Goal: Task Accomplishment & Management: Use online tool/utility

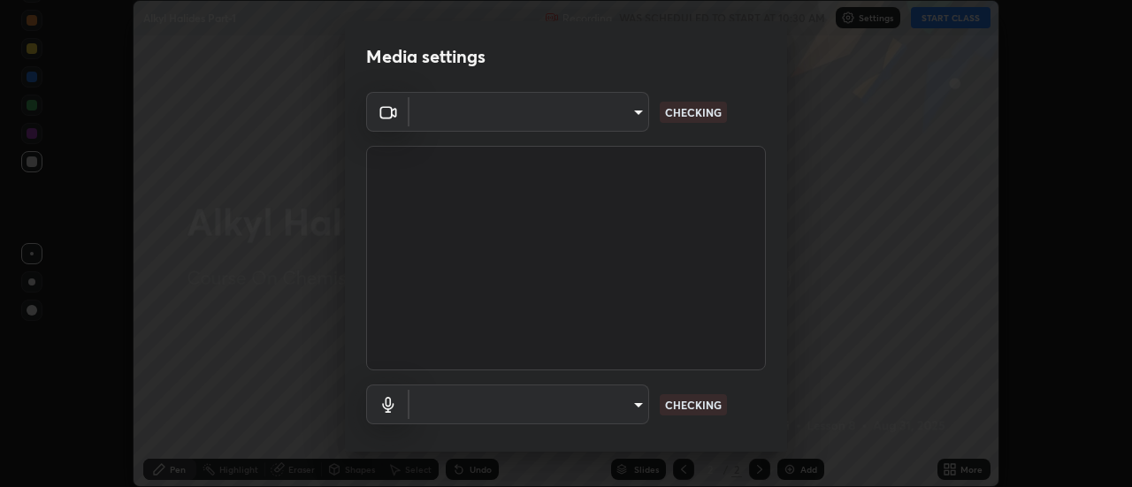
scroll to position [487, 1132]
type input "0be616c92c2879d8fe19306c4b8383fc9b13f77197a30f876870ce6c7906effd"
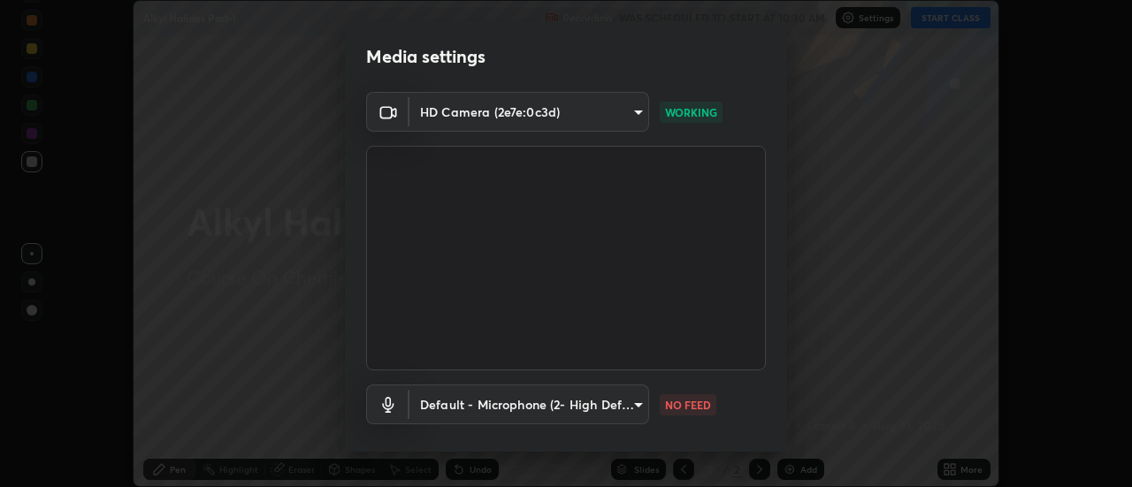
scroll to position [93, 0]
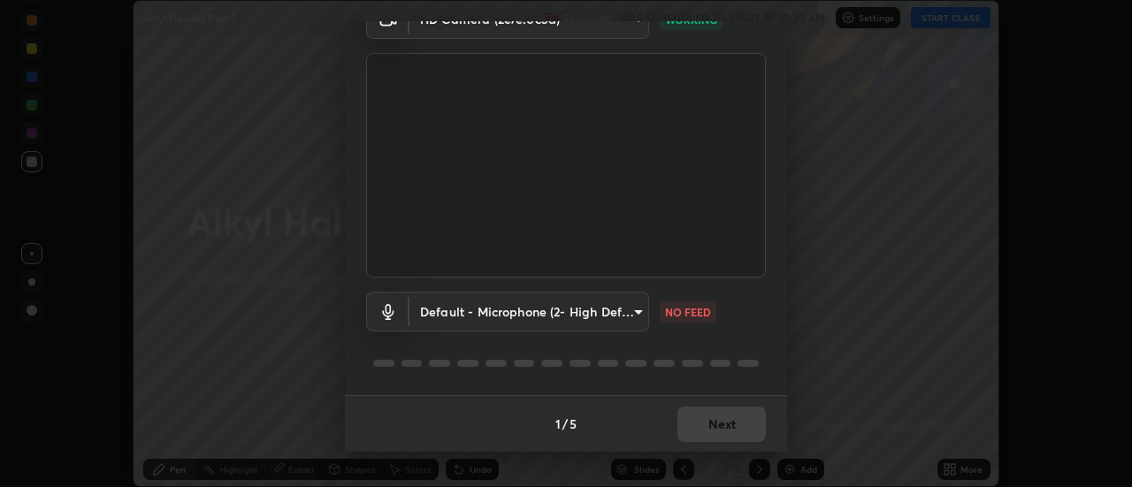
click at [496, 310] on body "Erase all Alkyl Halides Part-1 Recording WAS SCHEDULED TO START AT 10:30 AM Set…" at bounding box center [566, 243] width 1132 height 487
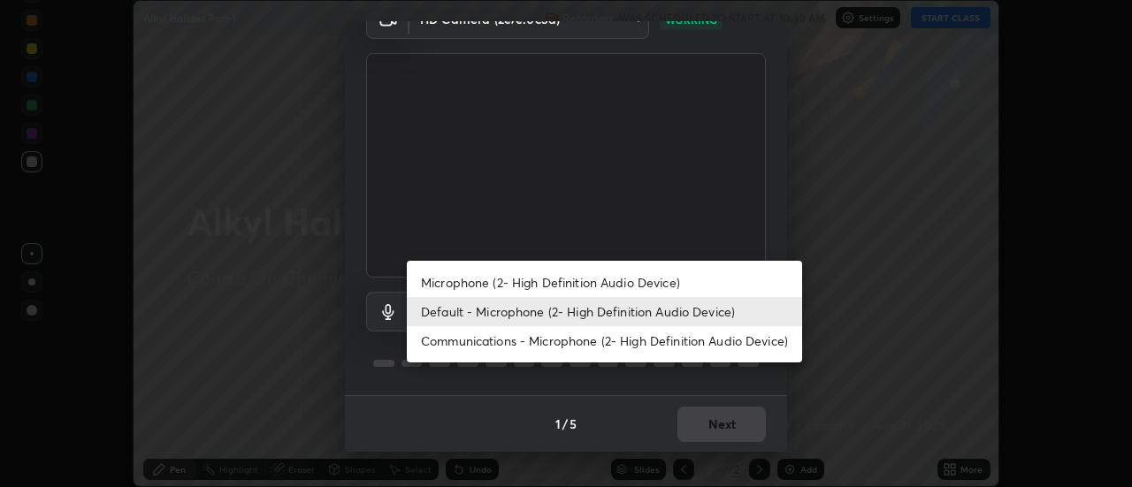
click at [492, 284] on li "Microphone (2- High Definition Audio Device)" at bounding box center [604, 282] width 395 height 29
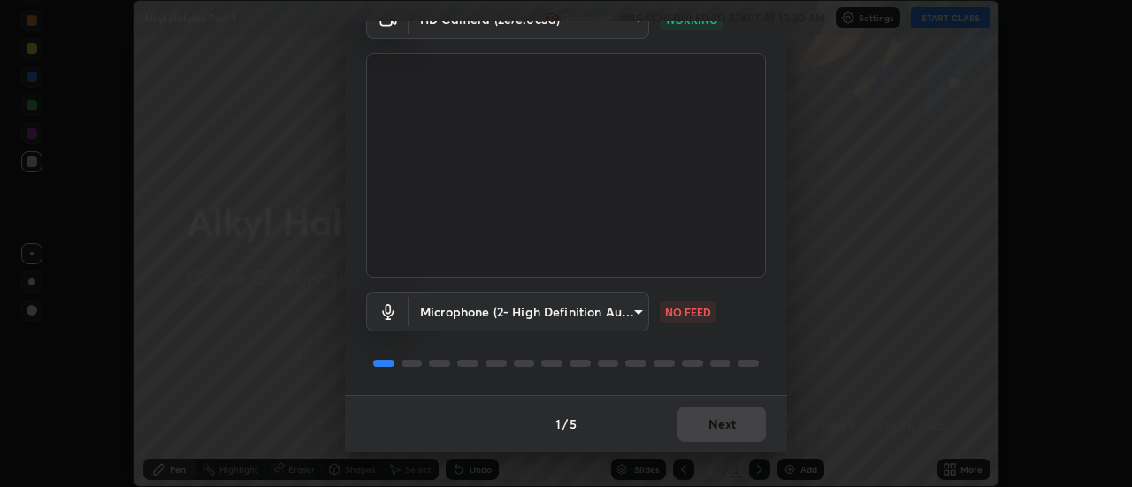
click at [482, 311] on body "Erase all Alkyl Halides Part-1 Recording WAS SCHEDULED TO START AT 10:30 AM Set…" at bounding box center [566, 243] width 1132 height 487
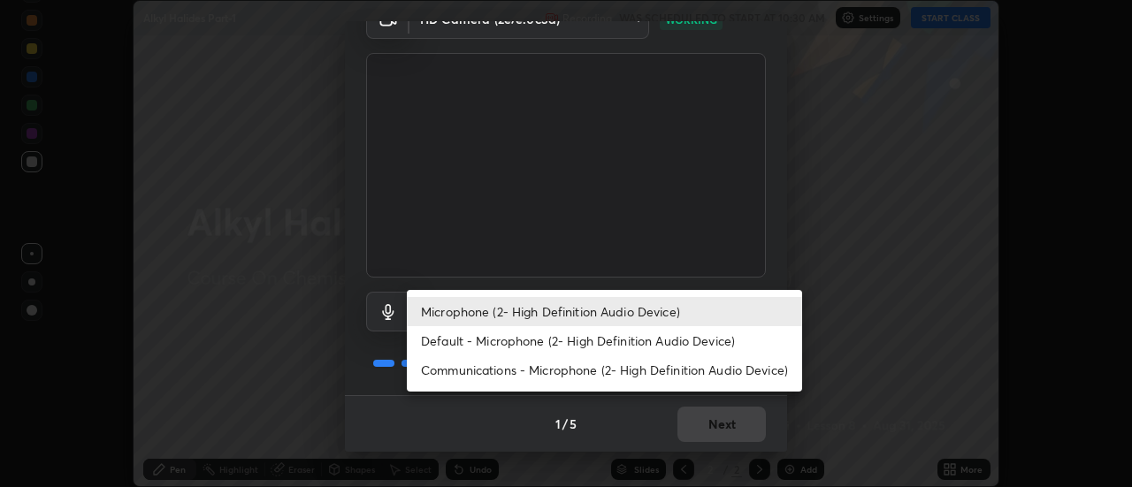
click at [462, 342] on li "Default - Microphone (2- High Definition Audio Device)" at bounding box center [604, 340] width 395 height 29
type input "default"
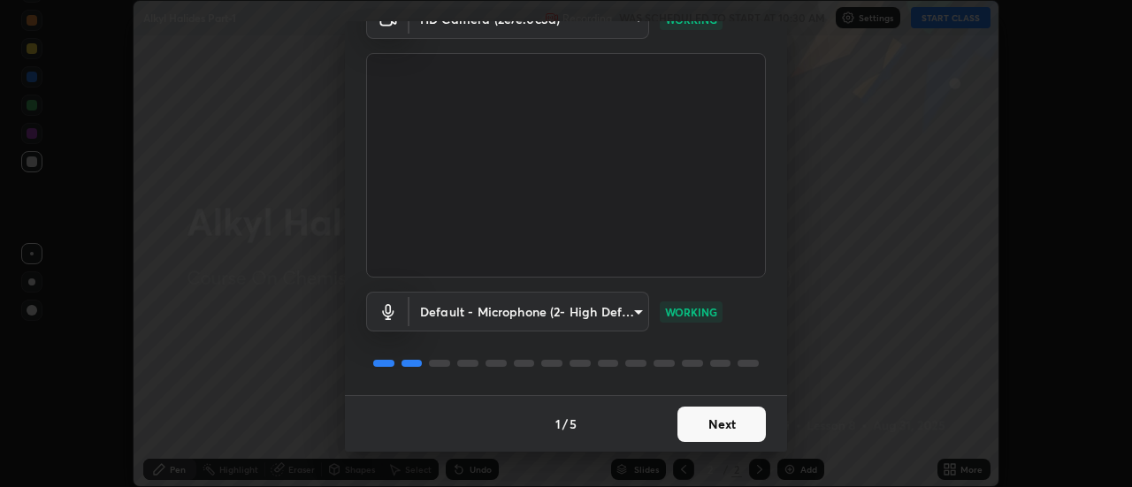
click at [723, 420] on button "Next" at bounding box center [721, 424] width 88 height 35
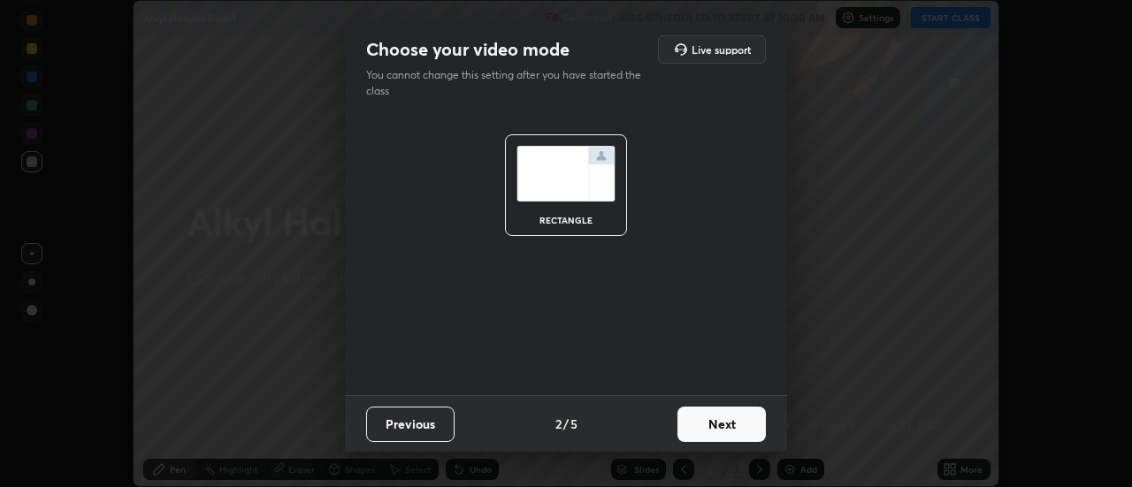
scroll to position [0, 0]
click at [740, 418] on button "Next" at bounding box center [721, 424] width 88 height 35
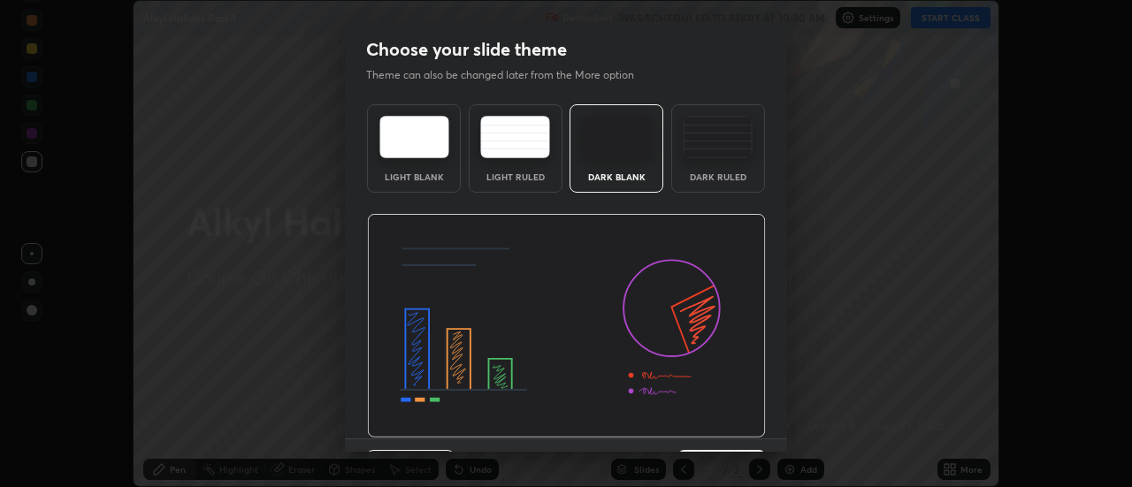
scroll to position [43, 0]
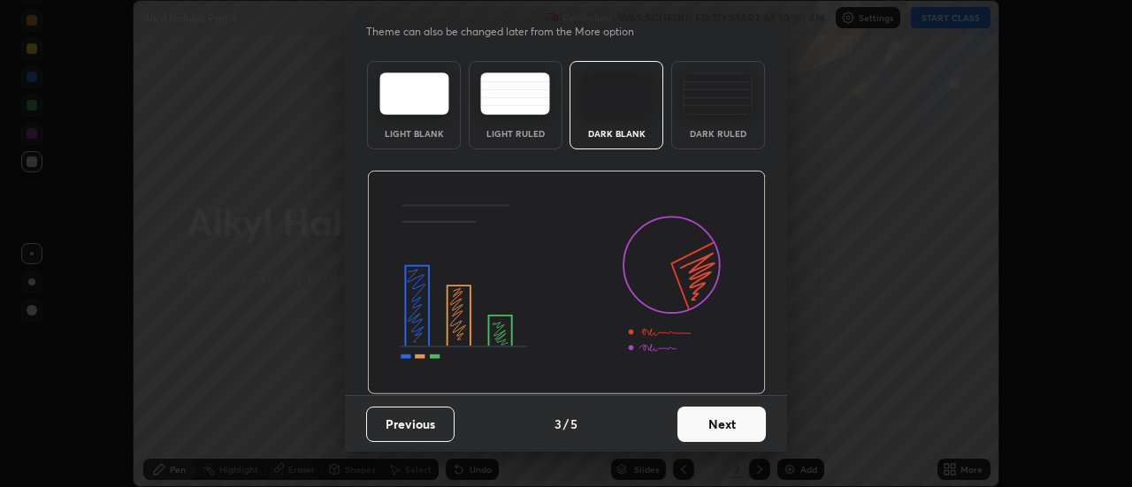
click at [732, 428] on button "Next" at bounding box center [721, 424] width 88 height 35
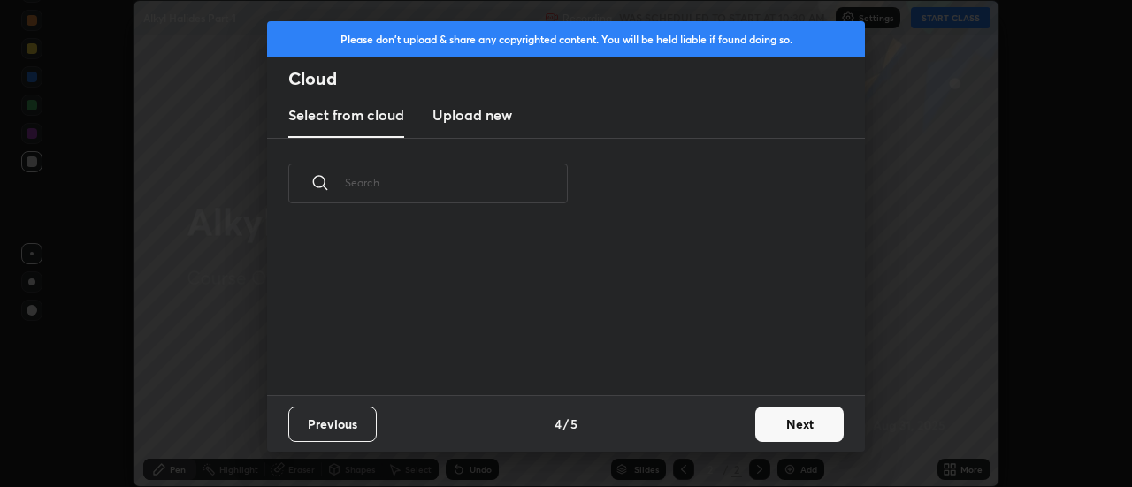
click at [793, 409] on button "Next" at bounding box center [799, 424] width 88 height 35
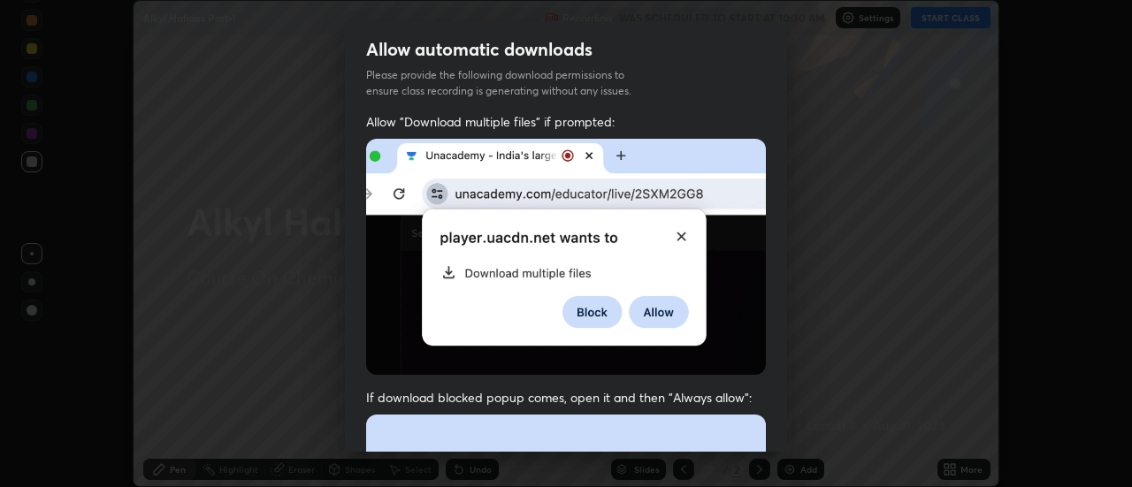
click at [787, 407] on div "Allow automatic downloads Please provide the following download permissions to …" at bounding box center [566, 243] width 1132 height 487
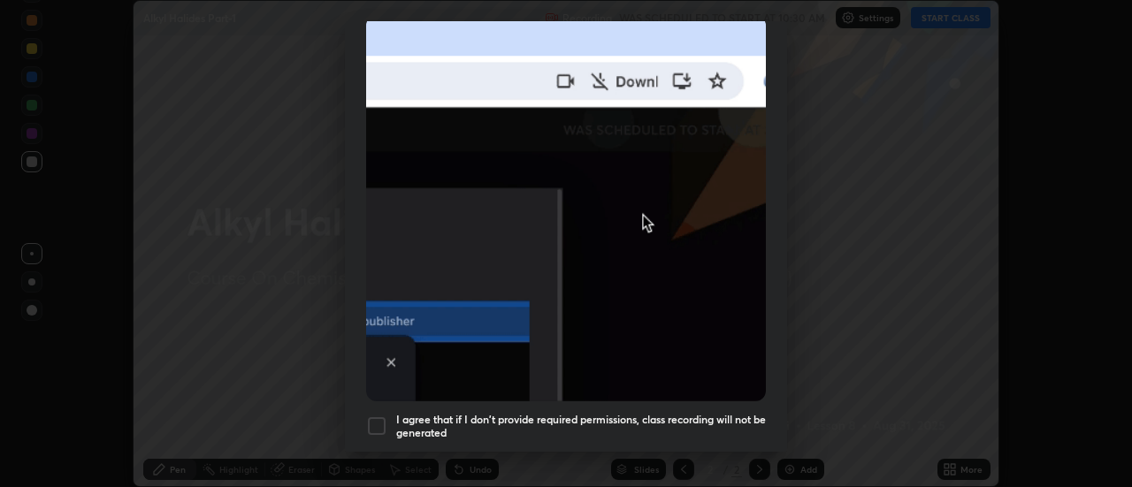
scroll to position [404, 0]
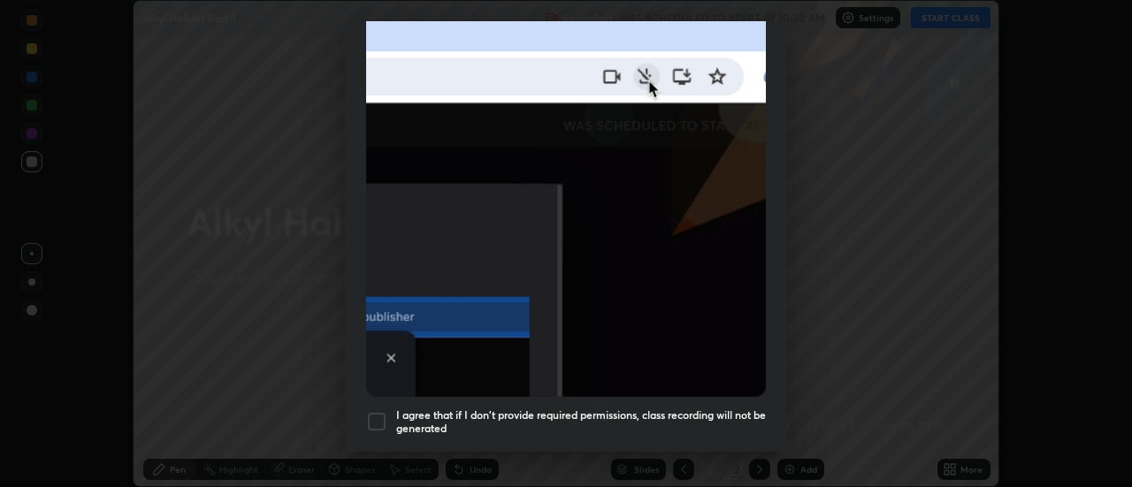
click at [385, 411] on div at bounding box center [376, 421] width 21 height 21
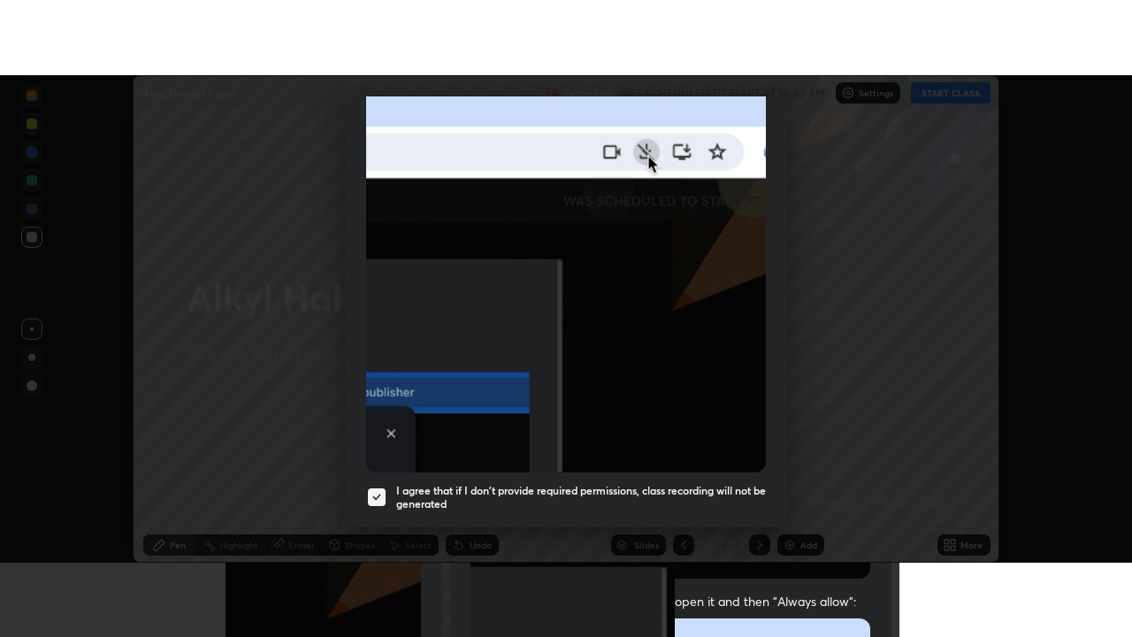
scroll to position [454, 0]
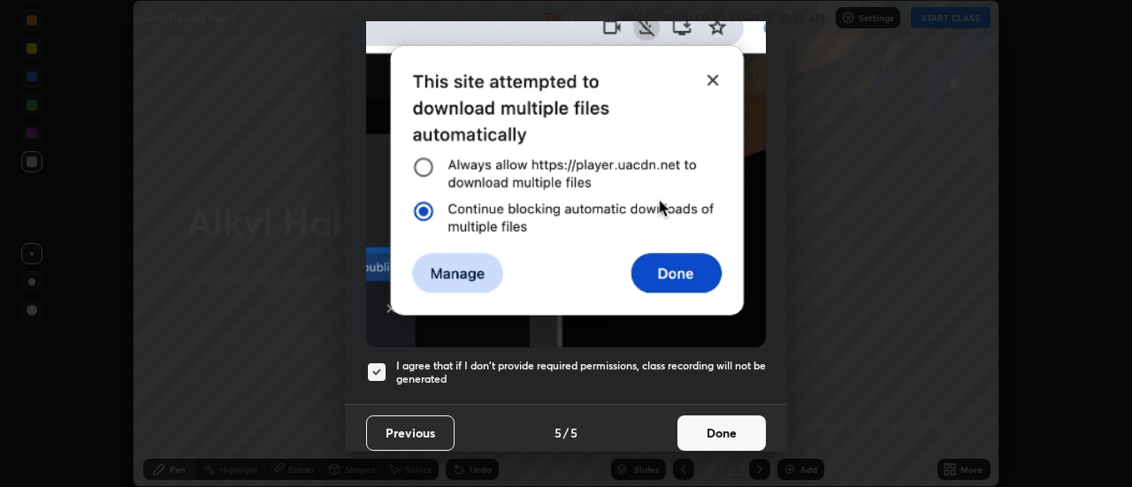
click at [723, 433] on button "Done" at bounding box center [721, 433] width 88 height 35
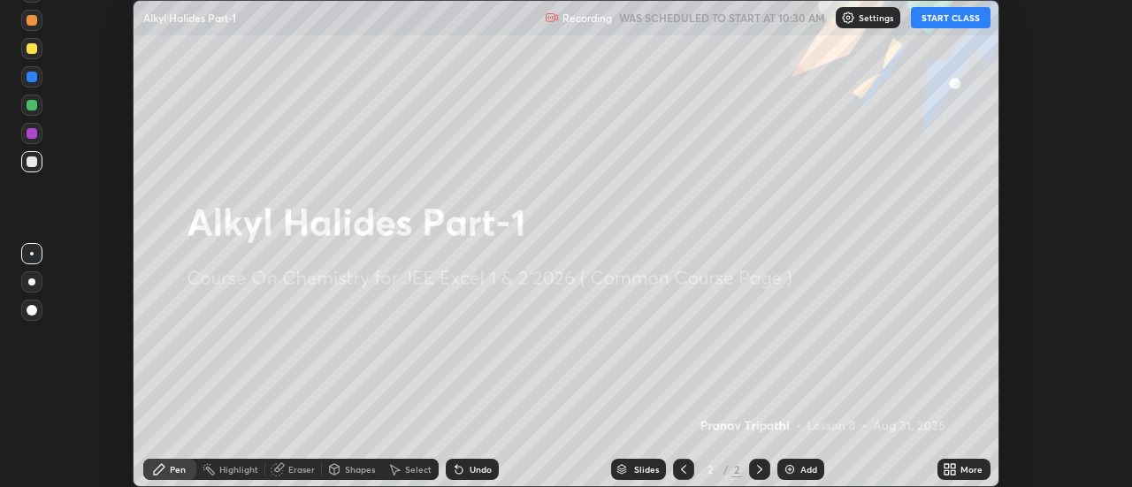
click at [951, 466] on icon at bounding box center [953, 466] width 4 height 4
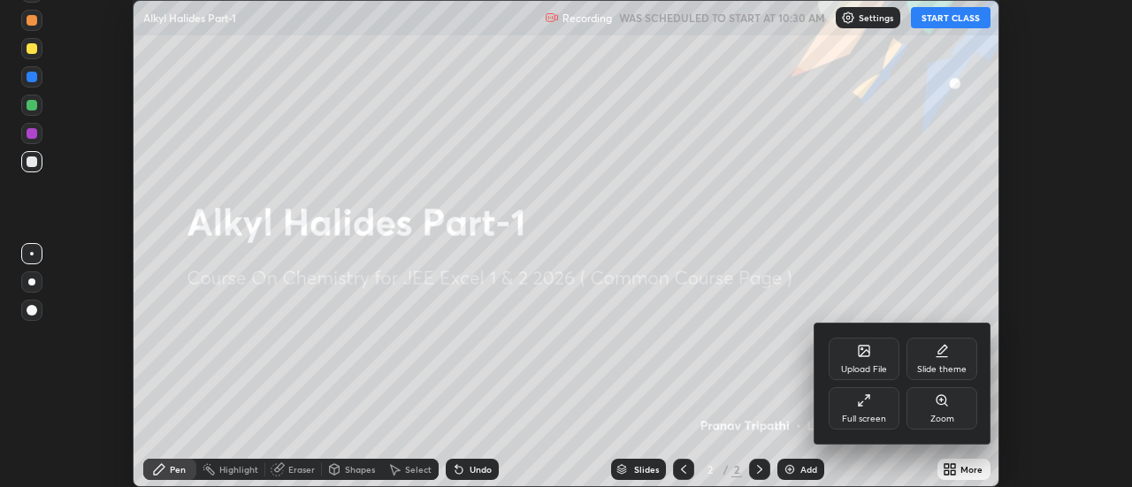
click at [868, 406] on icon at bounding box center [864, 400] width 14 height 14
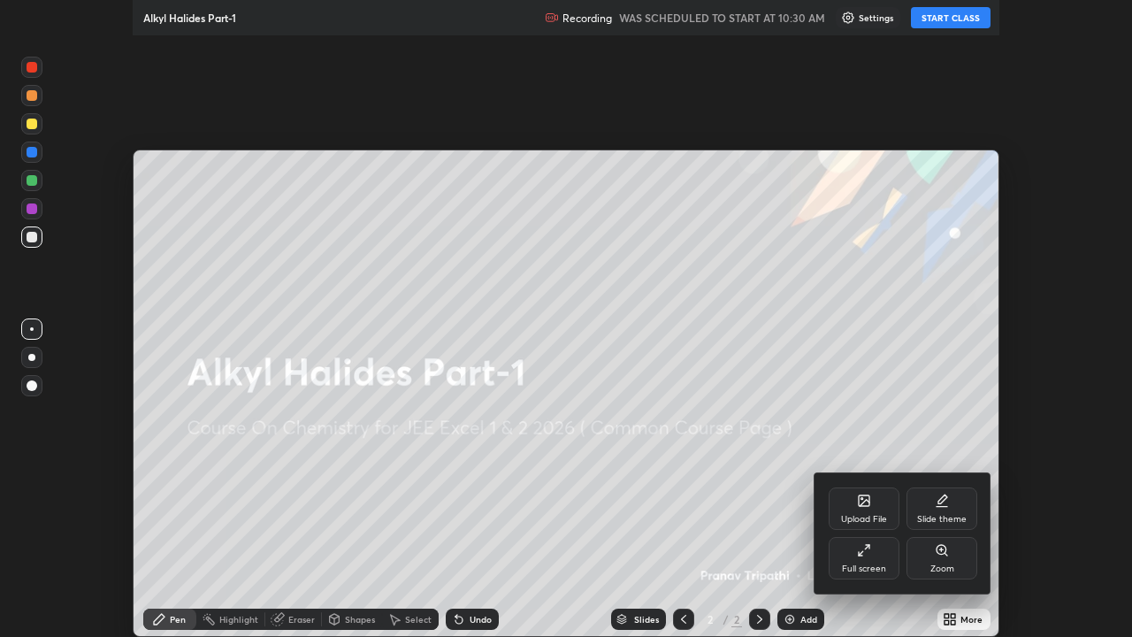
scroll to position [637, 1132]
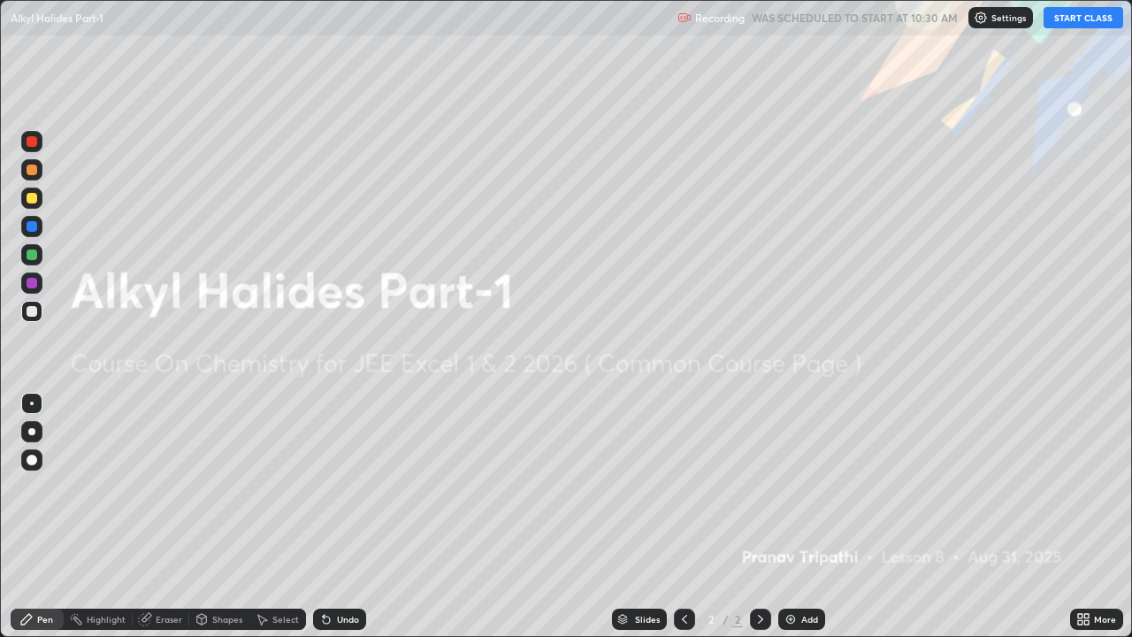
click at [1071, 19] on button "START CLASS" at bounding box center [1083, 17] width 80 height 21
click at [802, 486] on div "Add" at bounding box center [809, 618] width 17 height 9
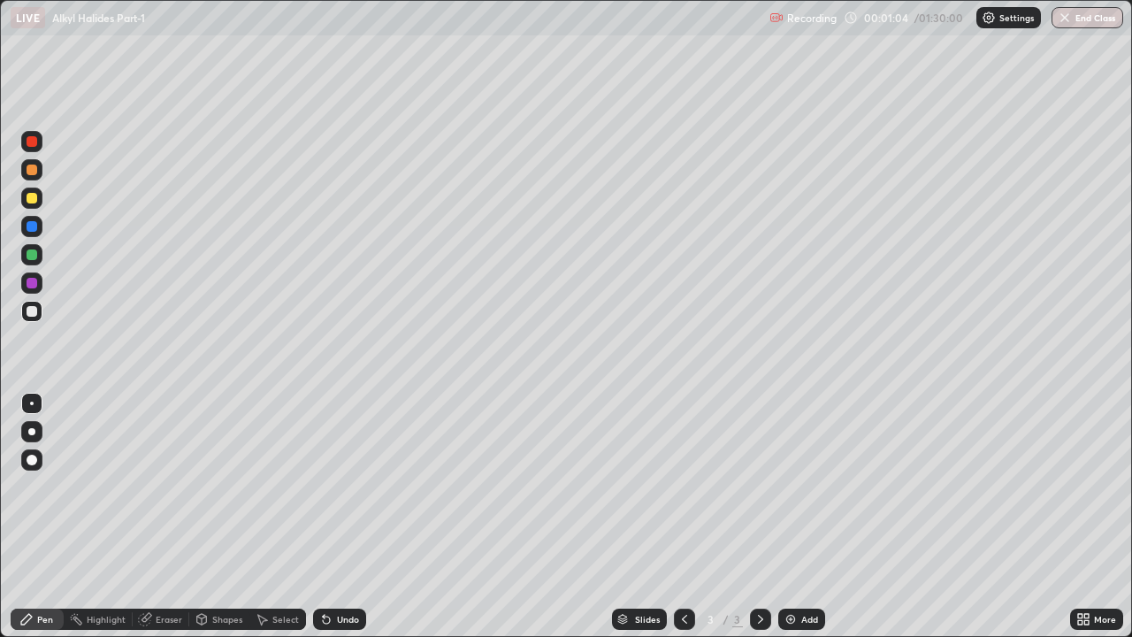
click at [161, 486] on div "Eraser" at bounding box center [161, 618] width 57 height 21
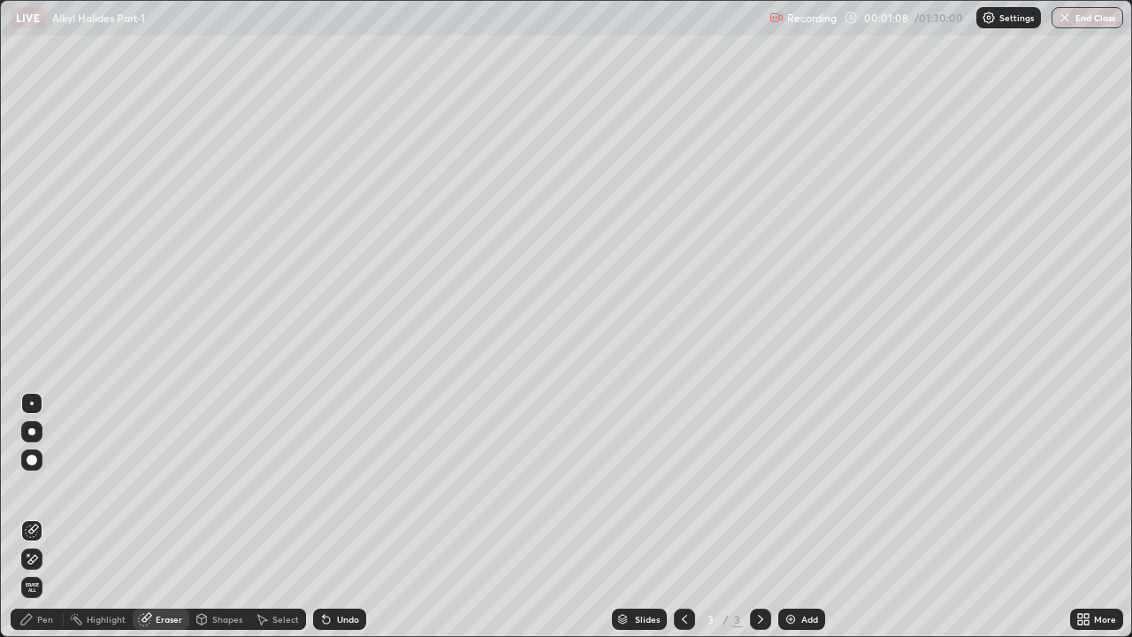
click at [50, 486] on div "Pen" at bounding box center [37, 618] width 53 height 21
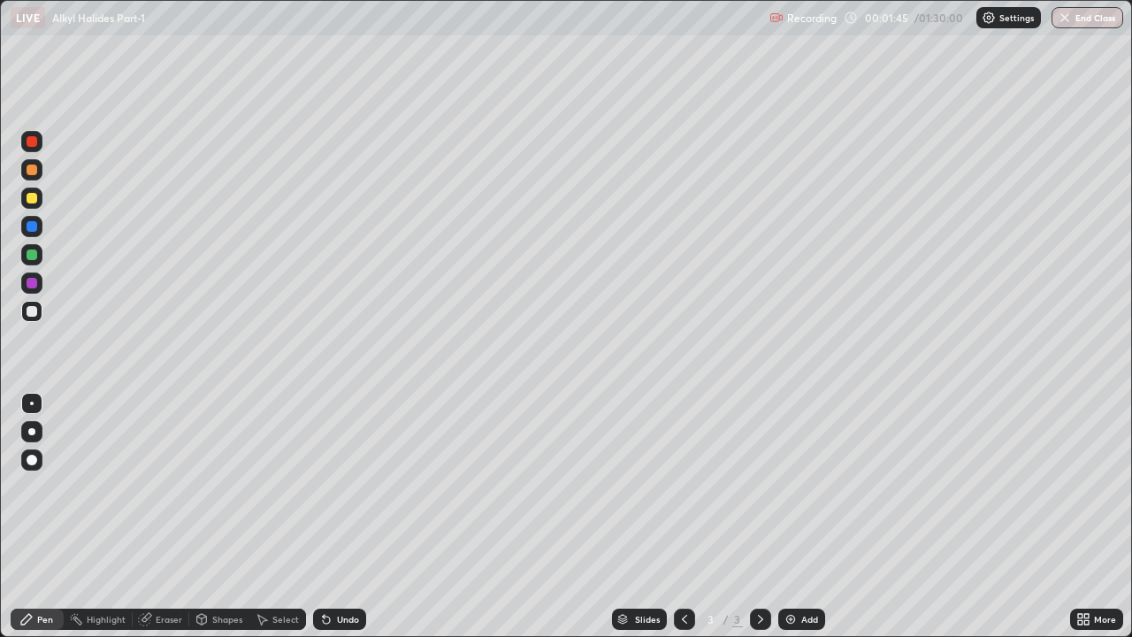
click at [35, 199] on div at bounding box center [32, 198] width 11 height 11
click at [35, 167] on div at bounding box center [32, 169] width 11 height 11
click at [168, 486] on div "Eraser" at bounding box center [169, 618] width 27 height 9
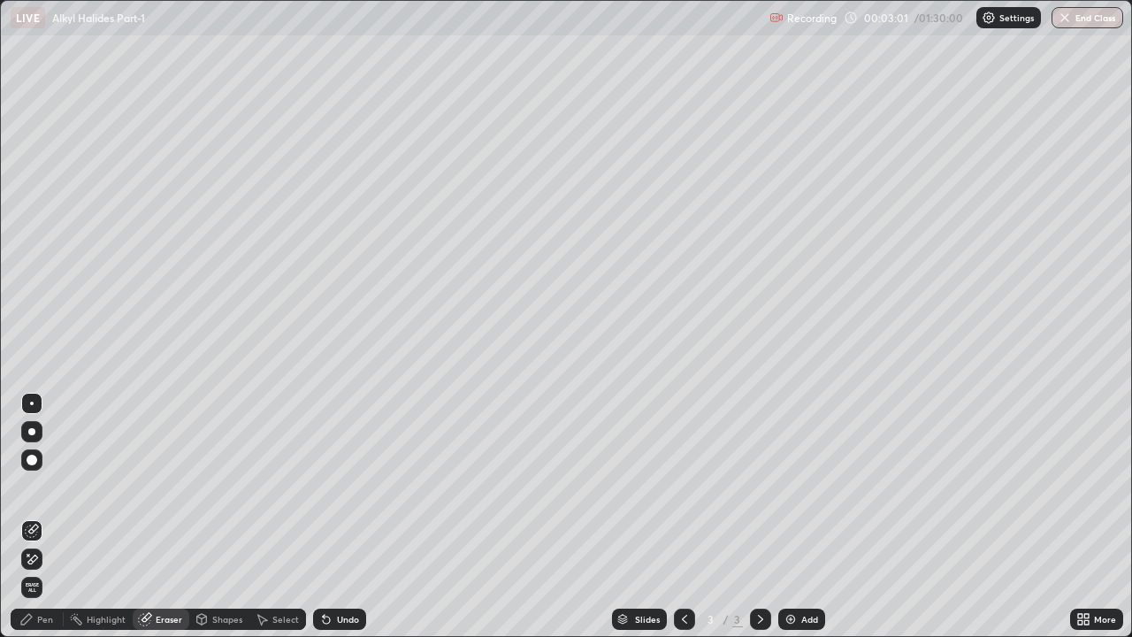
click at [50, 486] on div "Pen" at bounding box center [45, 618] width 16 height 9
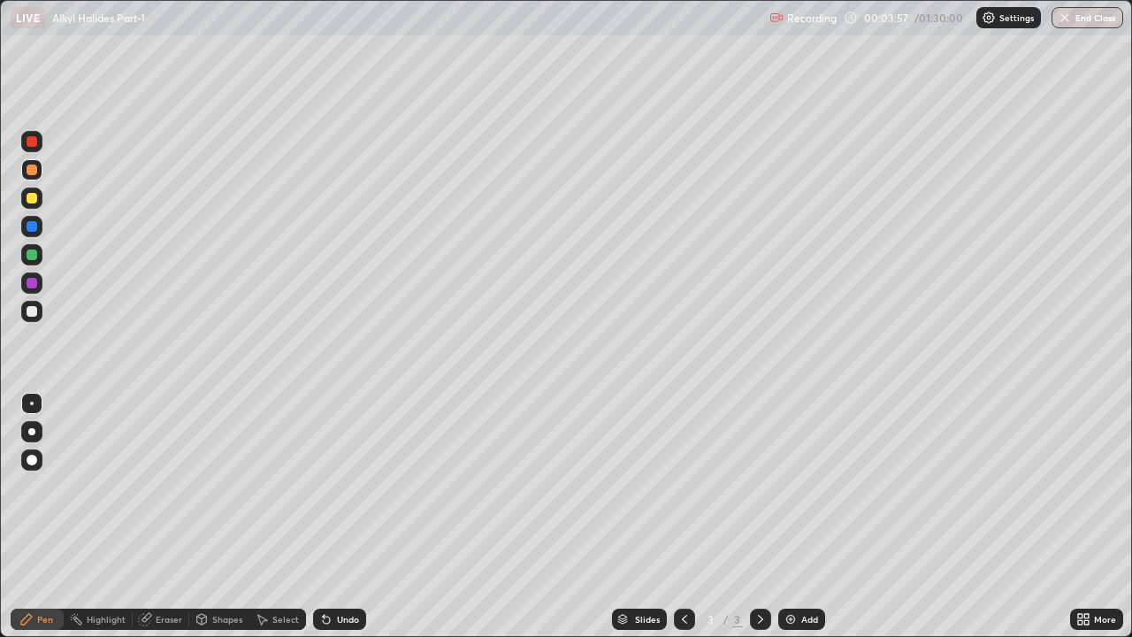
click at [31, 201] on div at bounding box center [32, 198] width 11 height 11
click at [163, 486] on div "Eraser" at bounding box center [161, 618] width 57 height 21
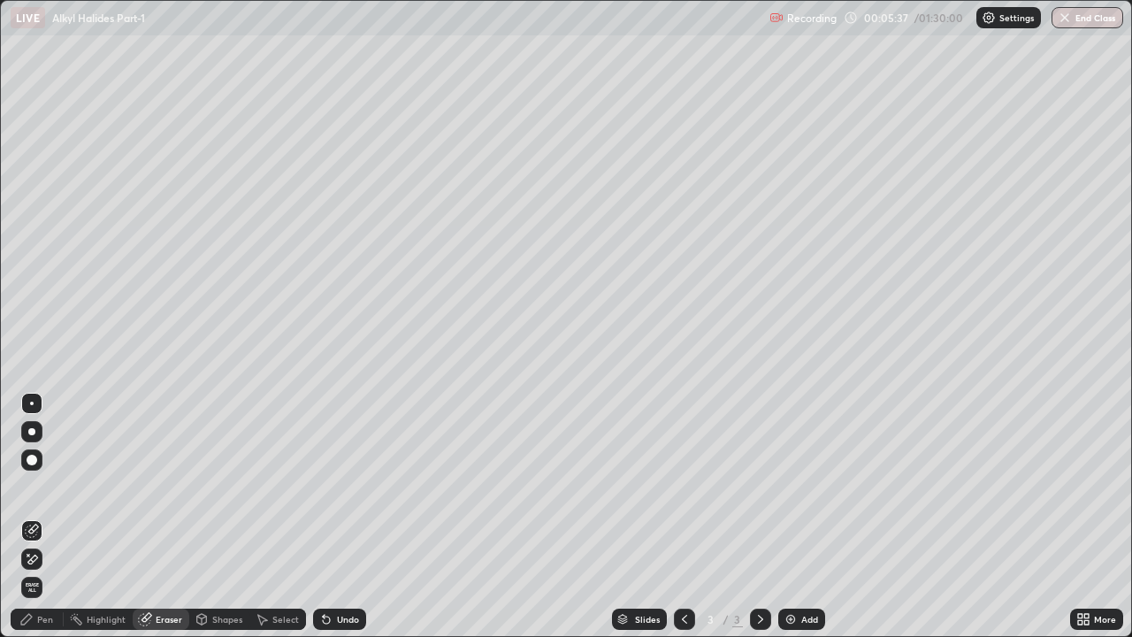
click at [42, 486] on div "Pen" at bounding box center [45, 618] width 16 height 9
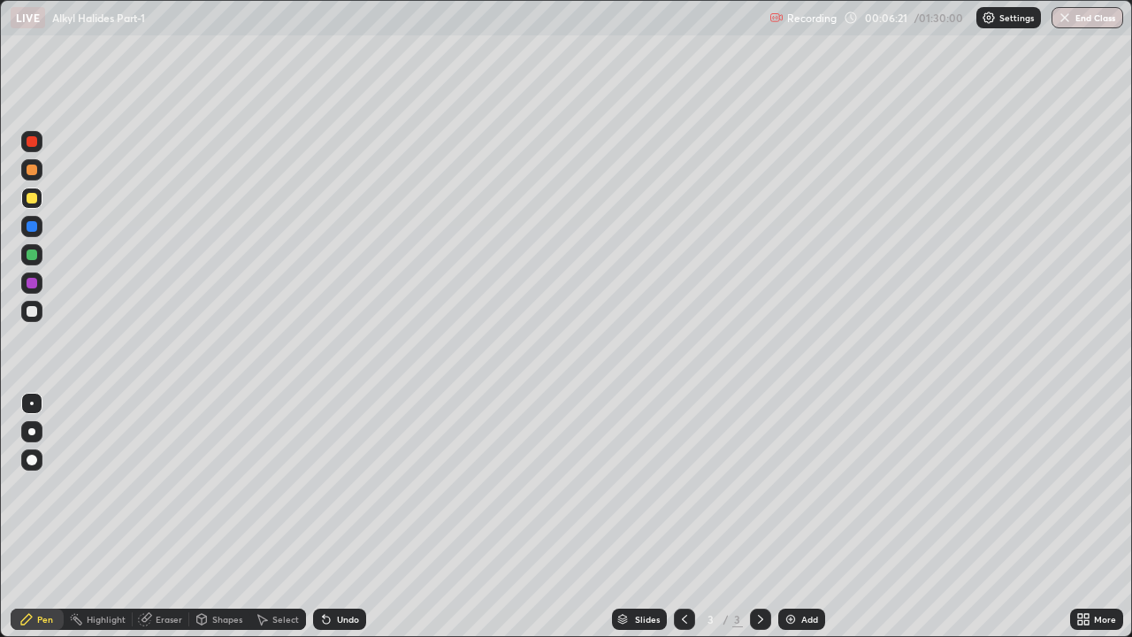
click at [28, 229] on div at bounding box center [32, 226] width 11 height 11
click at [803, 486] on div "Add" at bounding box center [809, 618] width 17 height 9
click at [32, 196] on div at bounding box center [32, 198] width 11 height 11
click at [34, 165] on div at bounding box center [32, 169] width 11 height 11
click at [161, 486] on div "Eraser" at bounding box center [161, 618] width 57 height 21
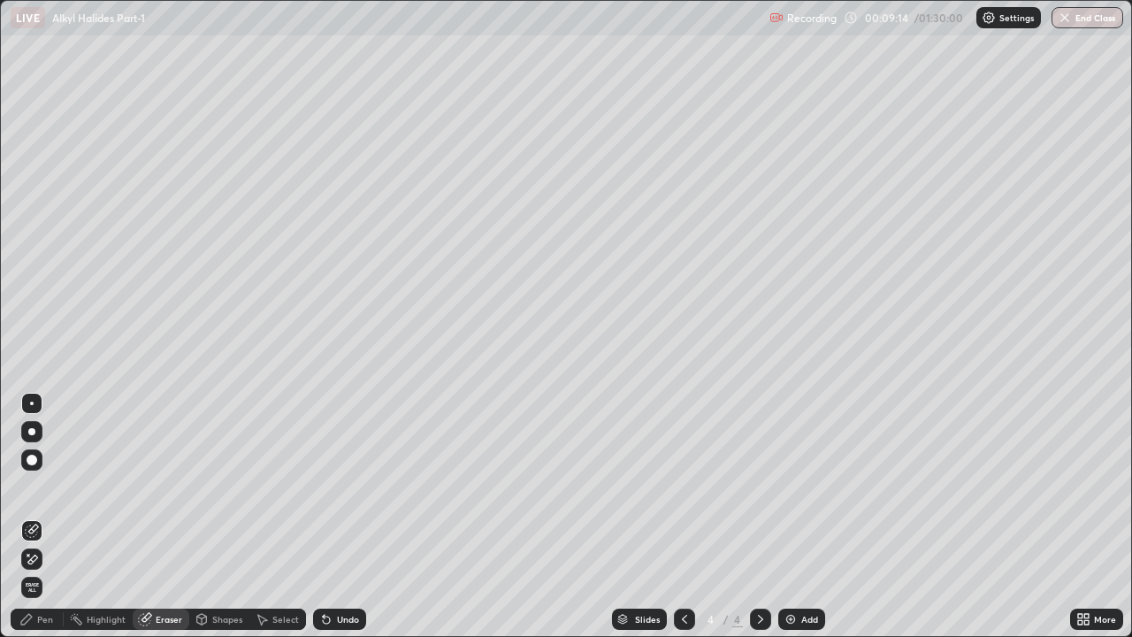
click at [38, 486] on div "Pen" at bounding box center [37, 618] width 53 height 21
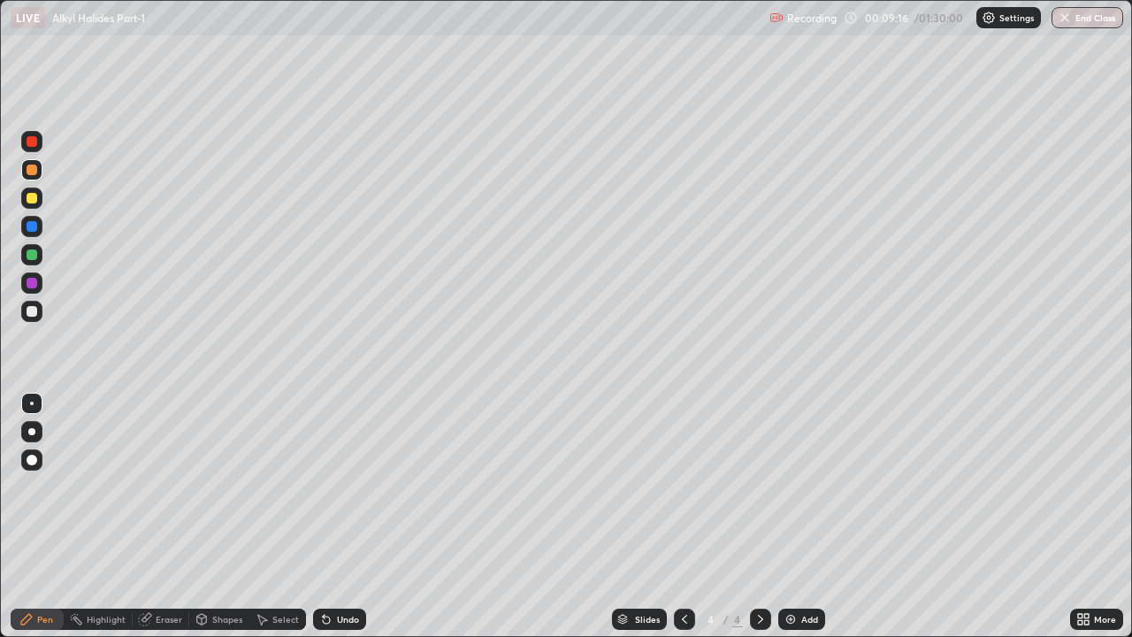
click at [104, 486] on div "Highlight" at bounding box center [106, 618] width 39 height 9
click at [175, 486] on div "Eraser" at bounding box center [169, 618] width 27 height 9
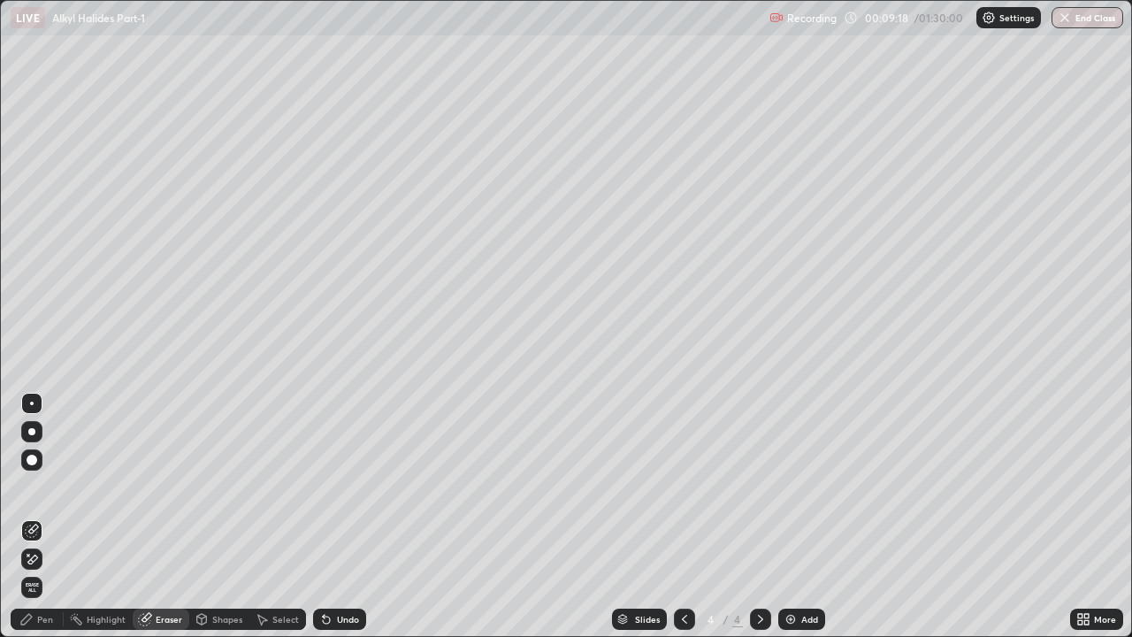
click at [37, 486] on div "Pen" at bounding box center [45, 618] width 16 height 9
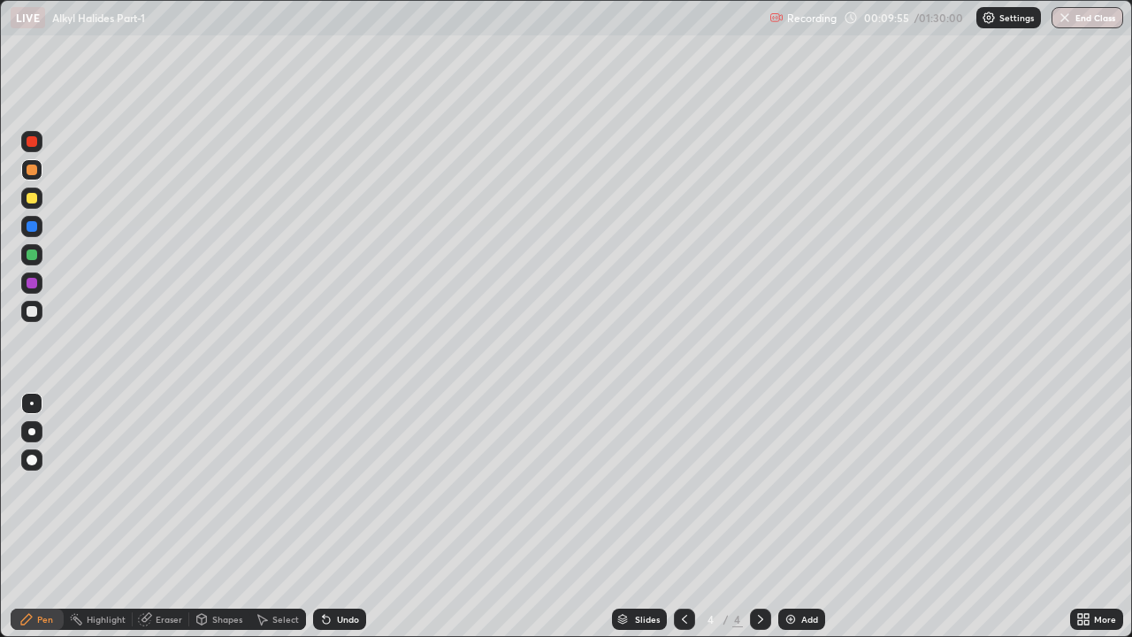
click at [31, 202] on div at bounding box center [32, 198] width 11 height 11
click at [167, 486] on div "Eraser" at bounding box center [169, 618] width 27 height 9
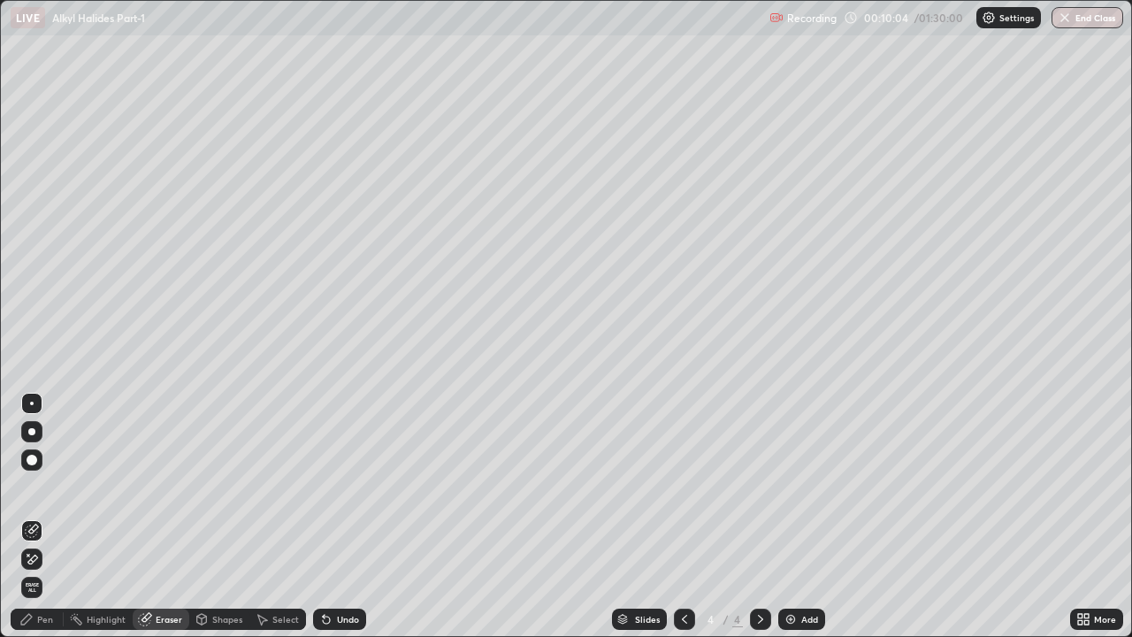
click at [55, 486] on div "Pen" at bounding box center [37, 618] width 53 height 21
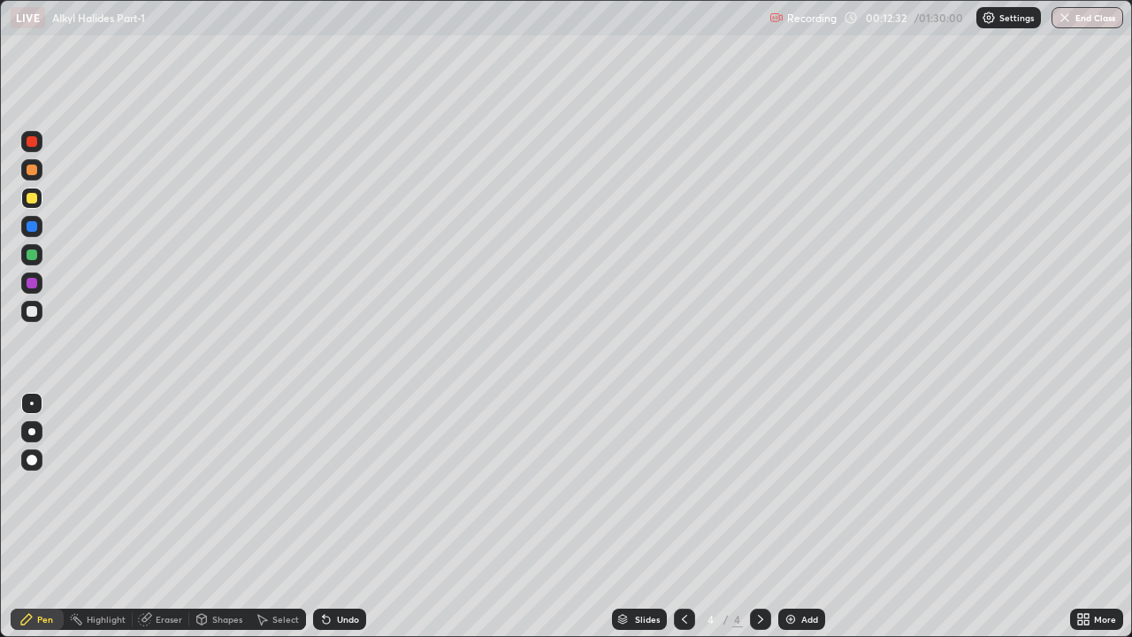
click at [795, 486] on img at bounding box center [790, 619] width 14 height 14
click at [33, 170] on div at bounding box center [32, 169] width 11 height 11
click at [36, 195] on div at bounding box center [32, 198] width 11 height 11
click at [164, 486] on div "Eraser" at bounding box center [161, 618] width 57 height 21
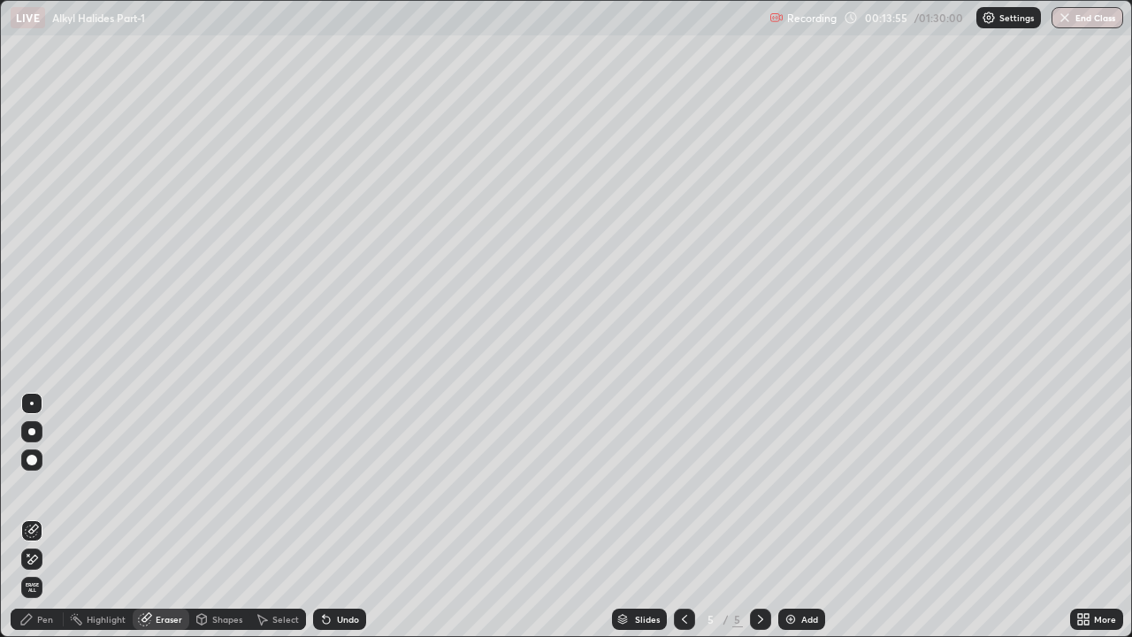
click at [46, 486] on div "Pen" at bounding box center [45, 618] width 16 height 9
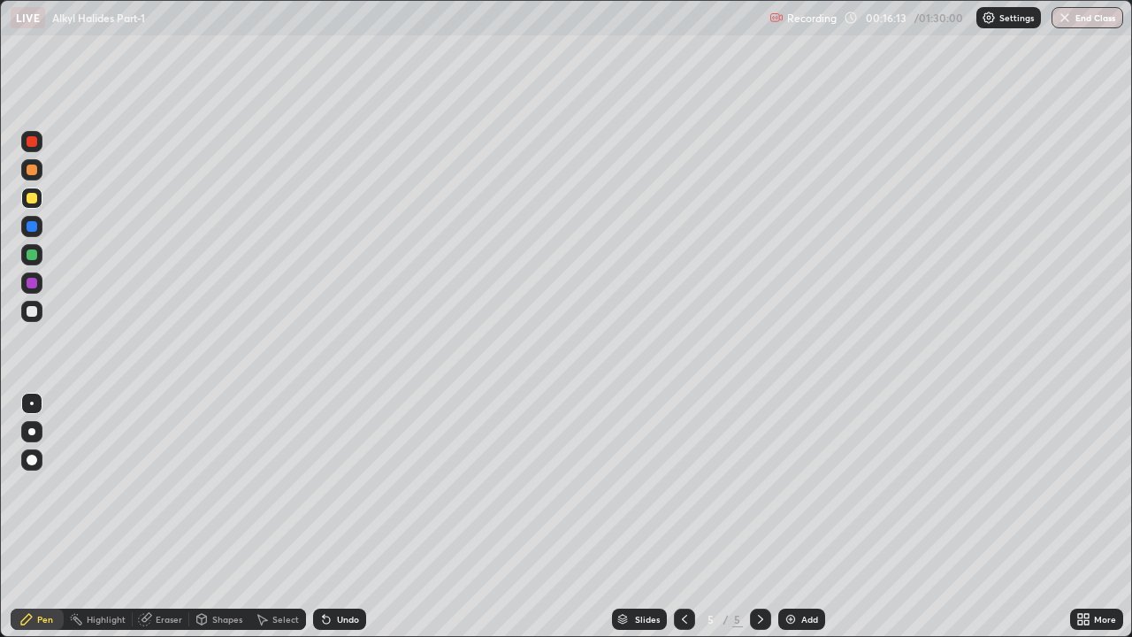
click at [39, 251] on div at bounding box center [31, 254] width 21 height 21
click at [42, 200] on div at bounding box center [31, 197] width 21 height 21
click at [28, 164] on div at bounding box center [32, 169] width 11 height 11
click at [164, 486] on div "Eraser" at bounding box center [169, 618] width 27 height 9
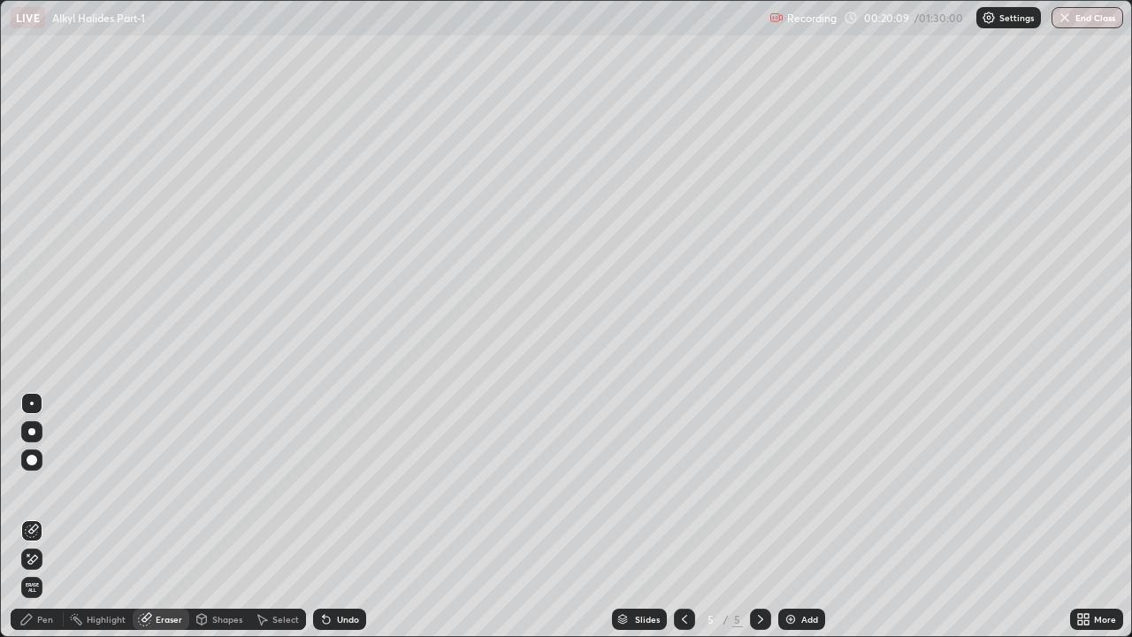
click at [45, 486] on div "Pen" at bounding box center [45, 618] width 16 height 9
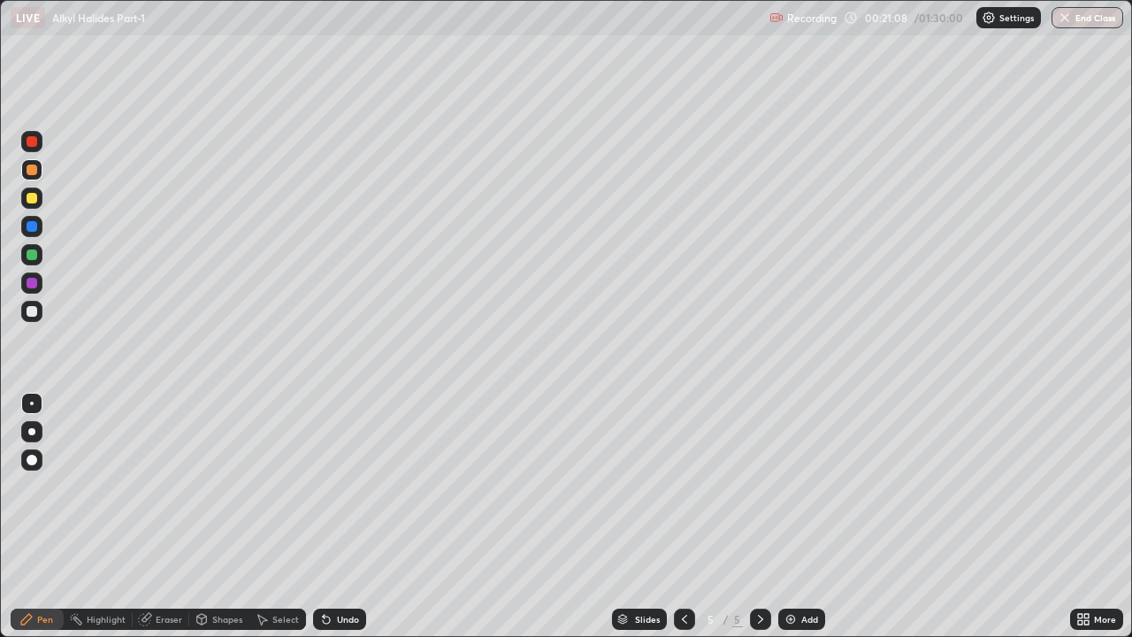
click at [806, 486] on div "Add" at bounding box center [809, 618] width 17 height 9
click at [168, 486] on div "Eraser" at bounding box center [169, 618] width 27 height 9
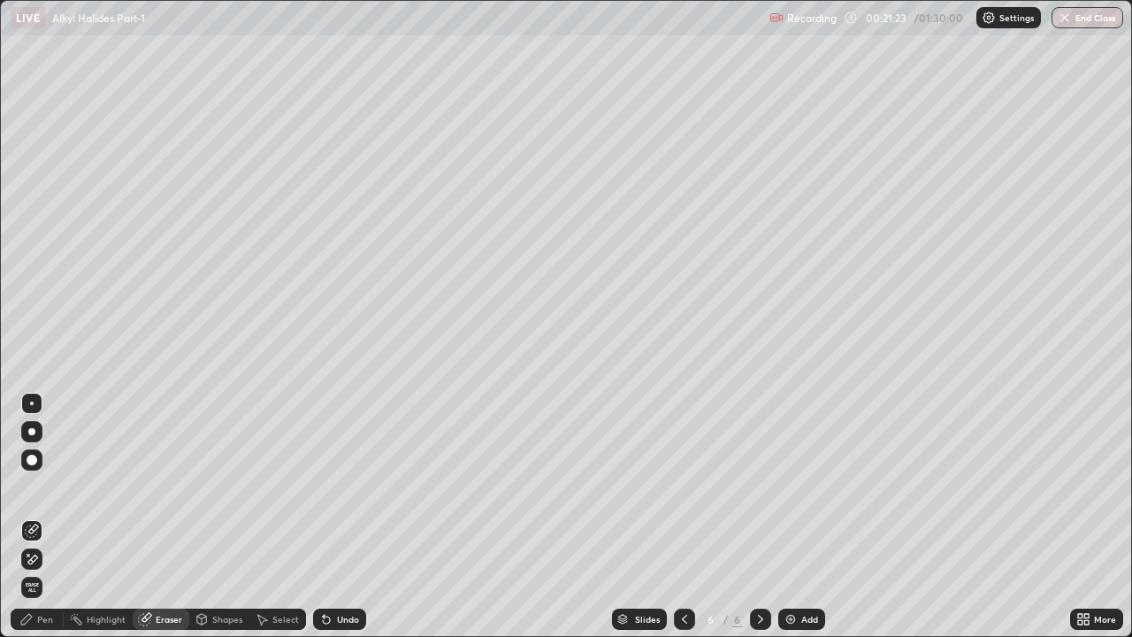
click at [42, 486] on div "Pen" at bounding box center [37, 618] width 53 height 21
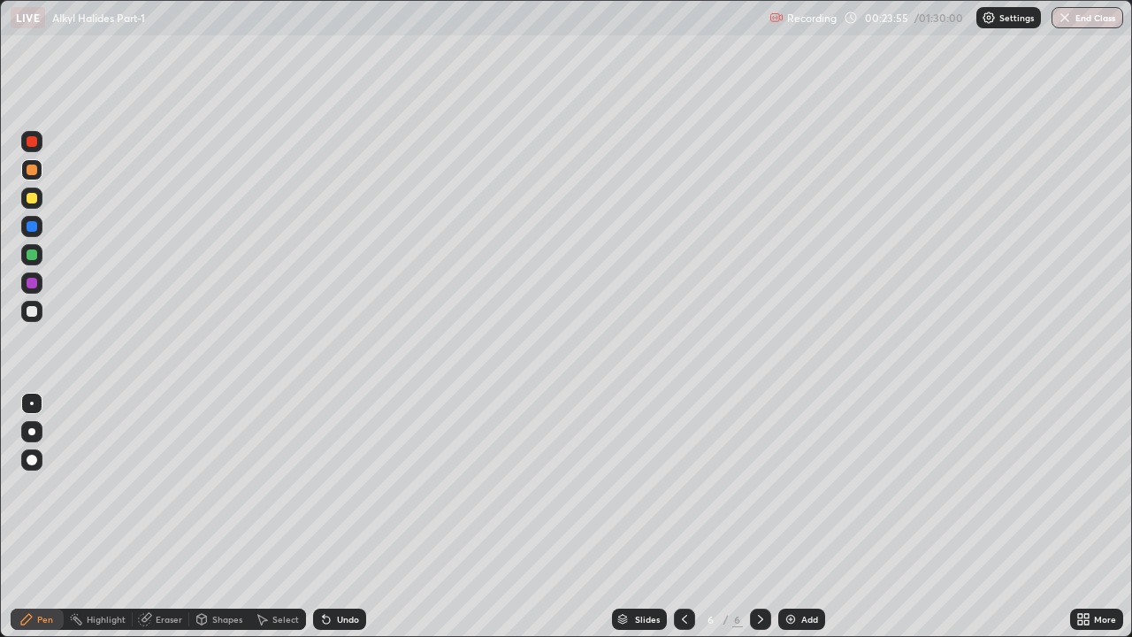
click at [28, 202] on div at bounding box center [32, 198] width 11 height 11
click at [30, 169] on div at bounding box center [32, 169] width 11 height 11
click at [164, 486] on div "Eraser" at bounding box center [169, 618] width 27 height 9
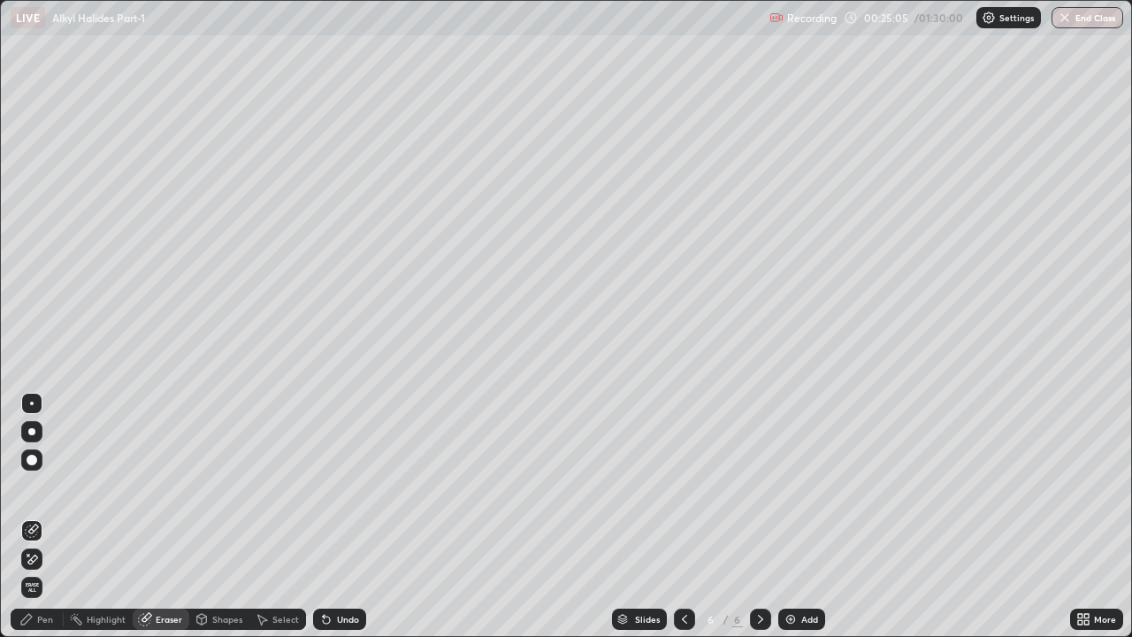
click at [42, 486] on div "Pen" at bounding box center [45, 618] width 16 height 9
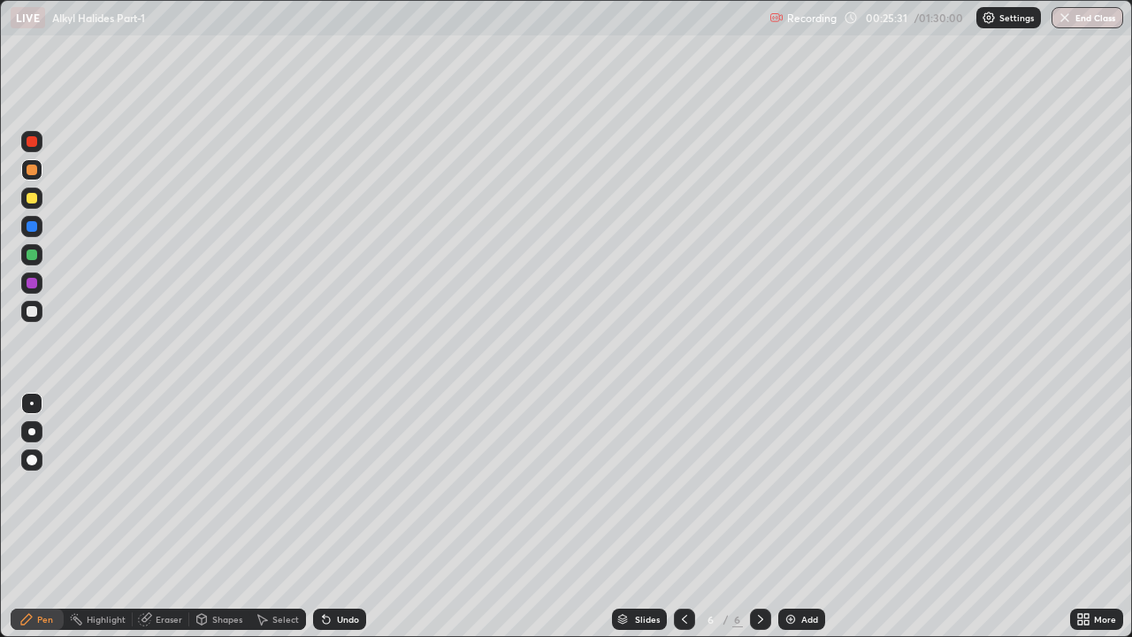
click at [32, 198] on div at bounding box center [32, 198] width 11 height 11
click at [33, 170] on div at bounding box center [32, 169] width 11 height 11
click at [162, 486] on div "Eraser" at bounding box center [169, 618] width 27 height 9
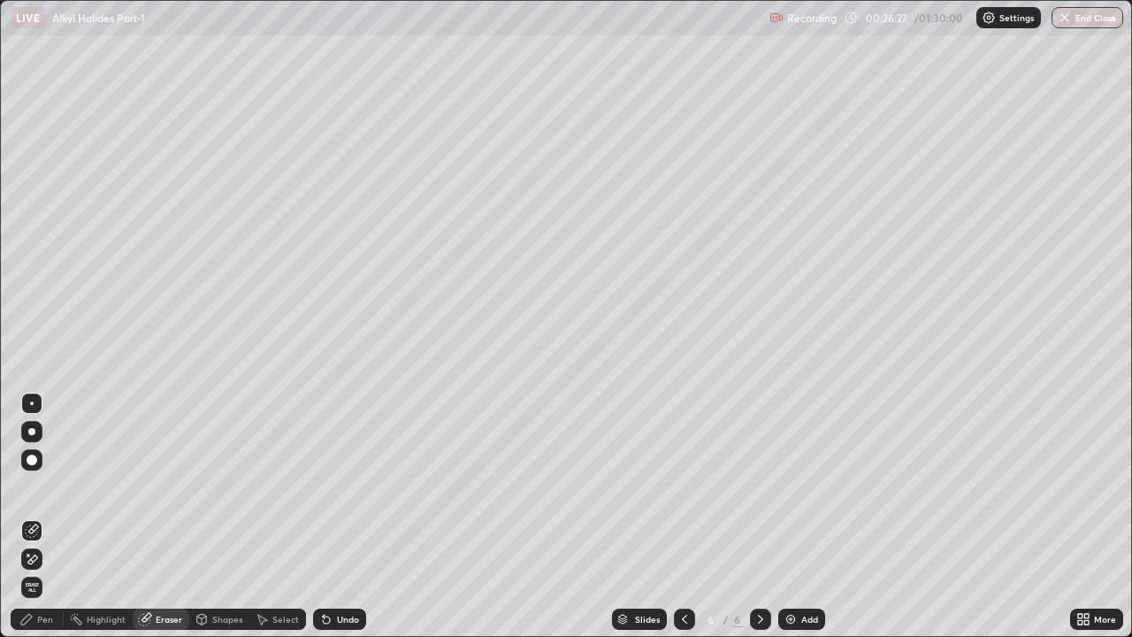
click at [42, 486] on div "Pen" at bounding box center [37, 618] width 53 height 21
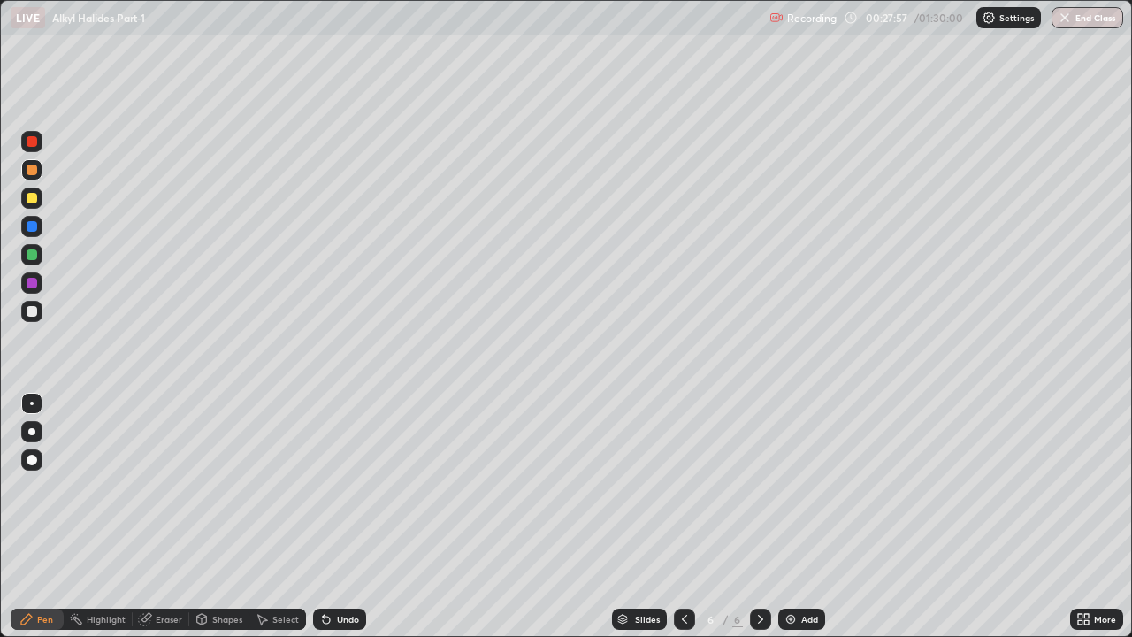
click at [30, 144] on div at bounding box center [32, 141] width 11 height 11
click at [798, 486] on div "Add" at bounding box center [801, 618] width 47 height 21
click at [177, 486] on div "Eraser" at bounding box center [169, 618] width 27 height 9
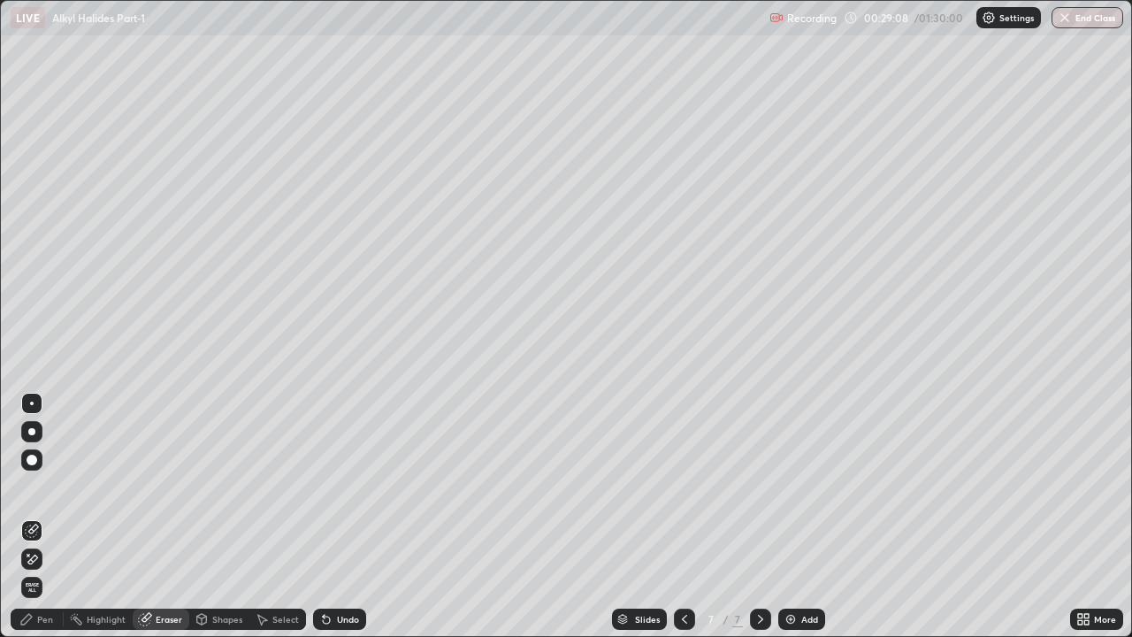
click at [42, 486] on div "Pen" at bounding box center [45, 618] width 16 height 9
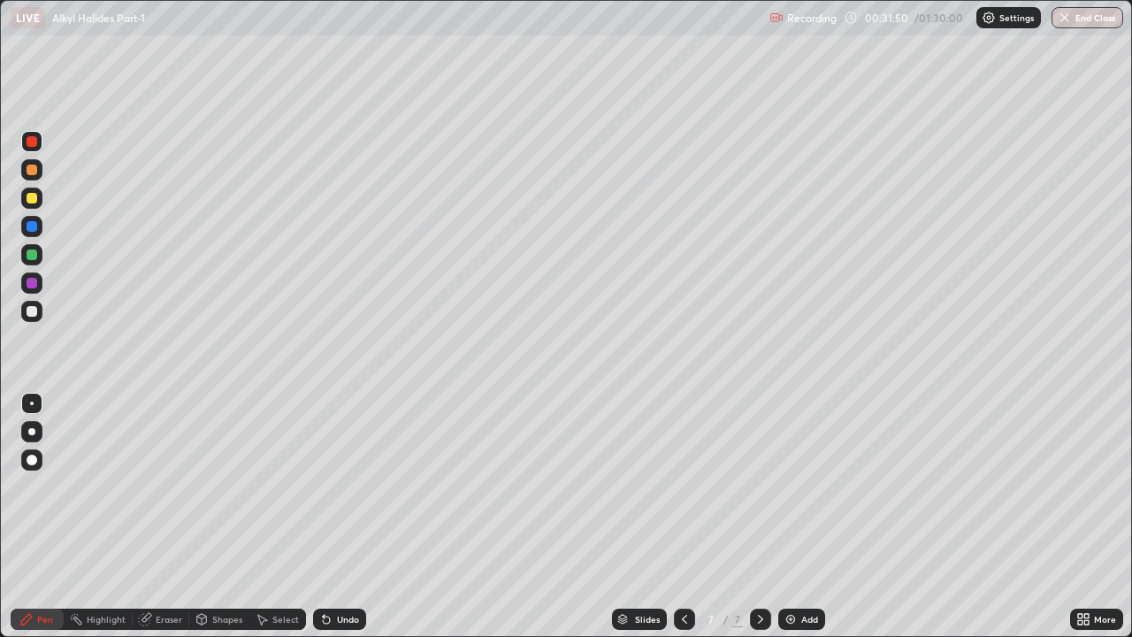
click at [170, 486] on div "Eraser" at bounding box center [169, 618] width 27 height 9
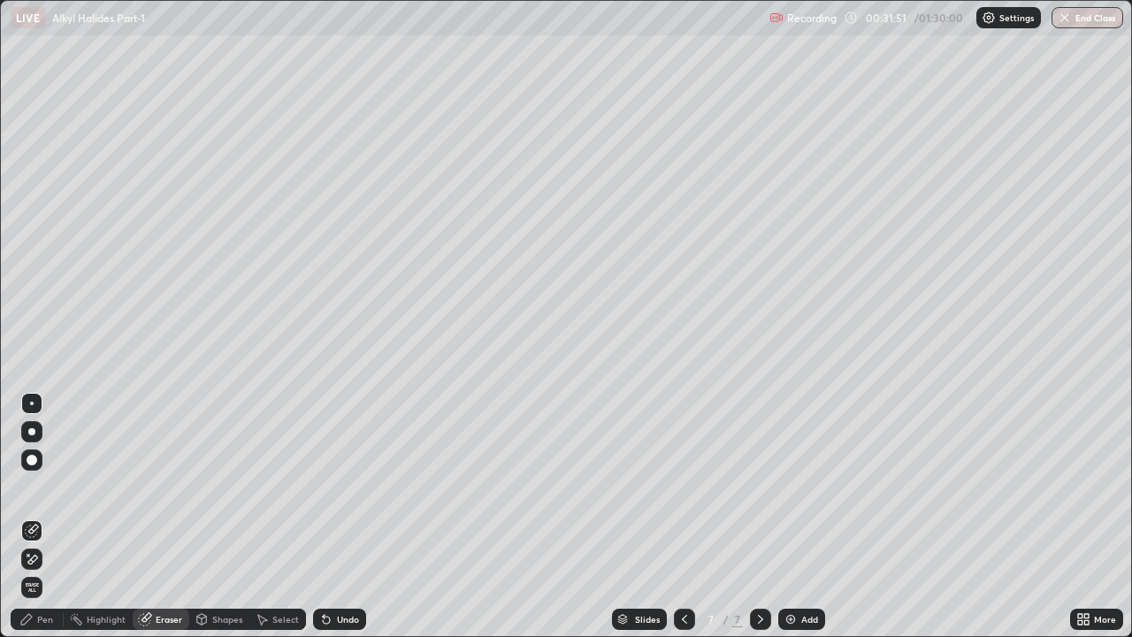
click at [51, 486] on div "Pen" at bounding box center [45, 618] width 16 height 9
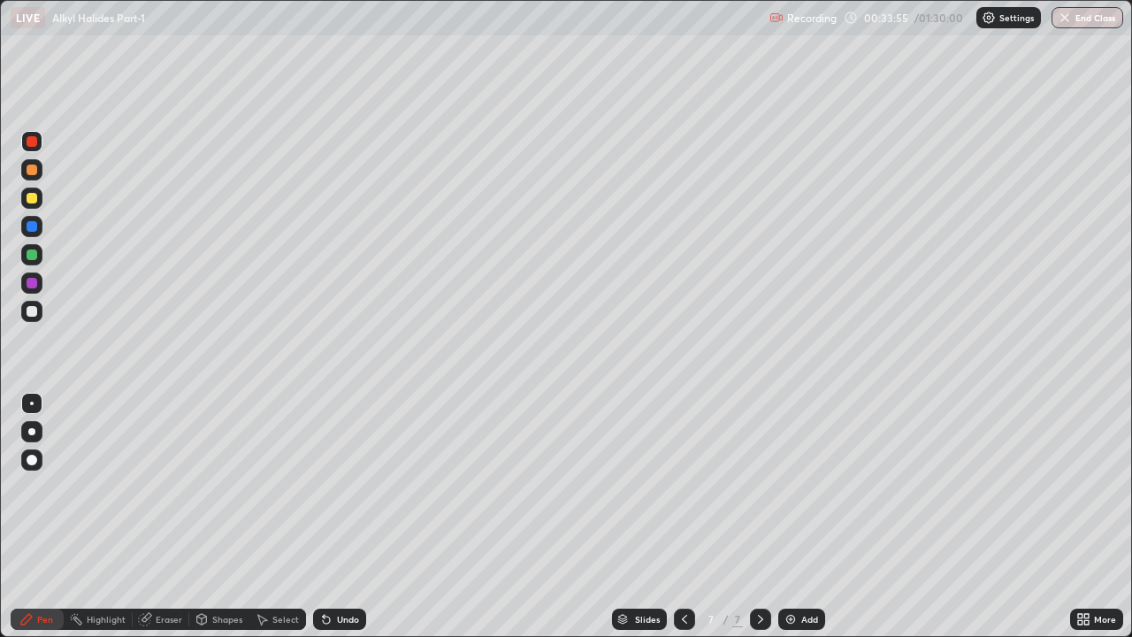
click at [174, 486] on div "Eraser" at bounding box center [169, 618] width 27 height 9
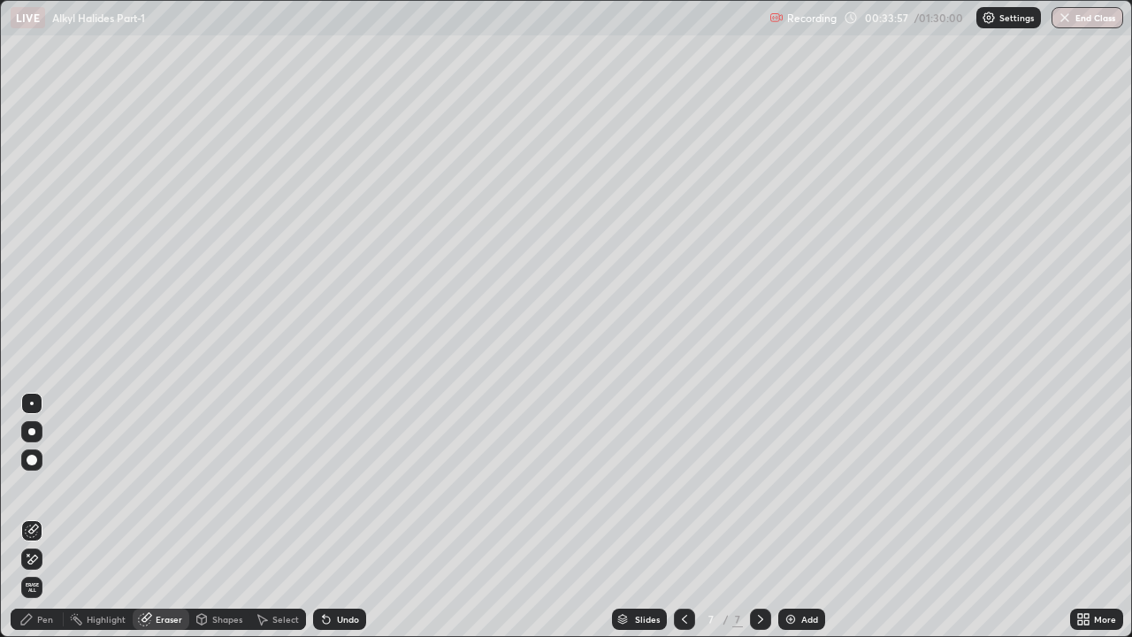
click at [42, 486] on div "Pen" at bounding box center [45, 618] width 16 height 9
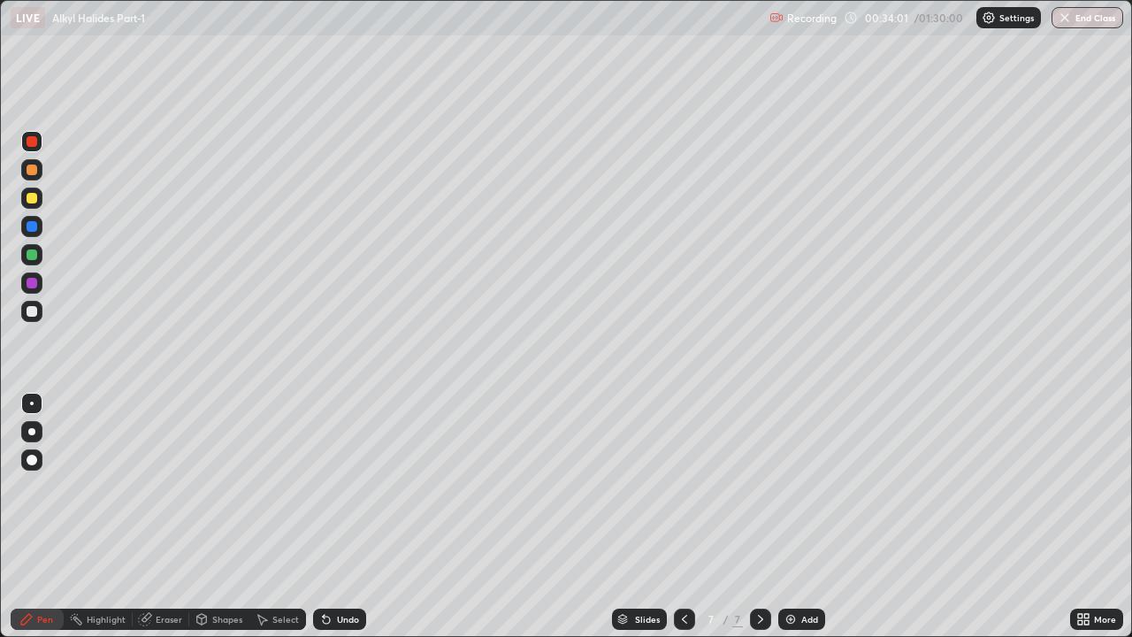
click at [164, 486] on div "Eraser" at bounding box center [169, 618] width 27 height 9
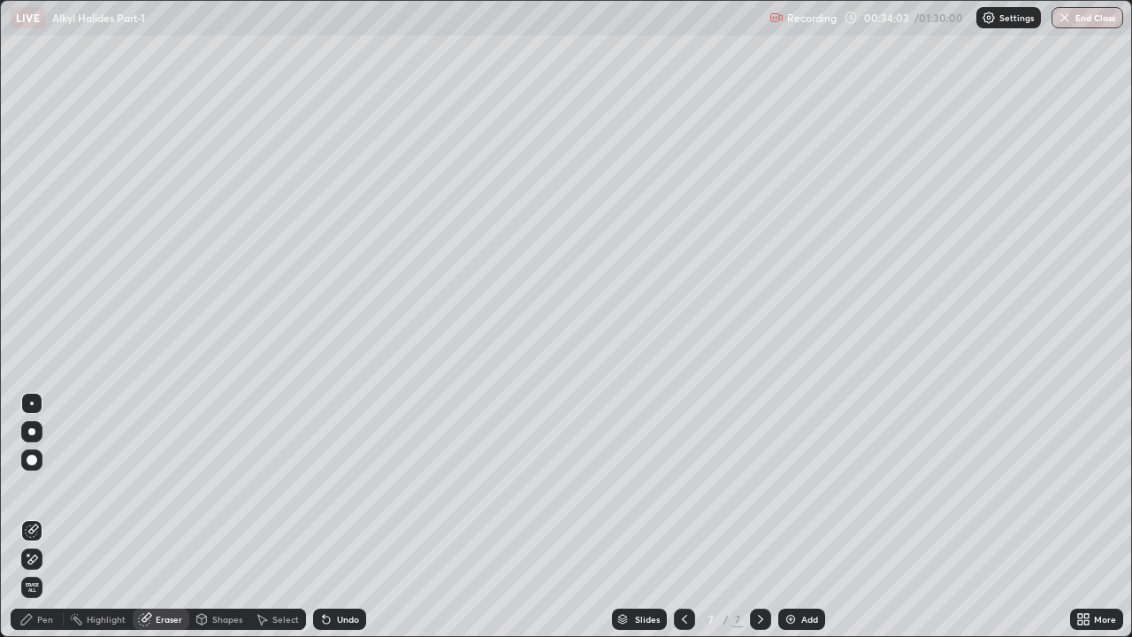
click at [43, 486] on div "Pen" at bounding box center [45, 618] width 16 height 9
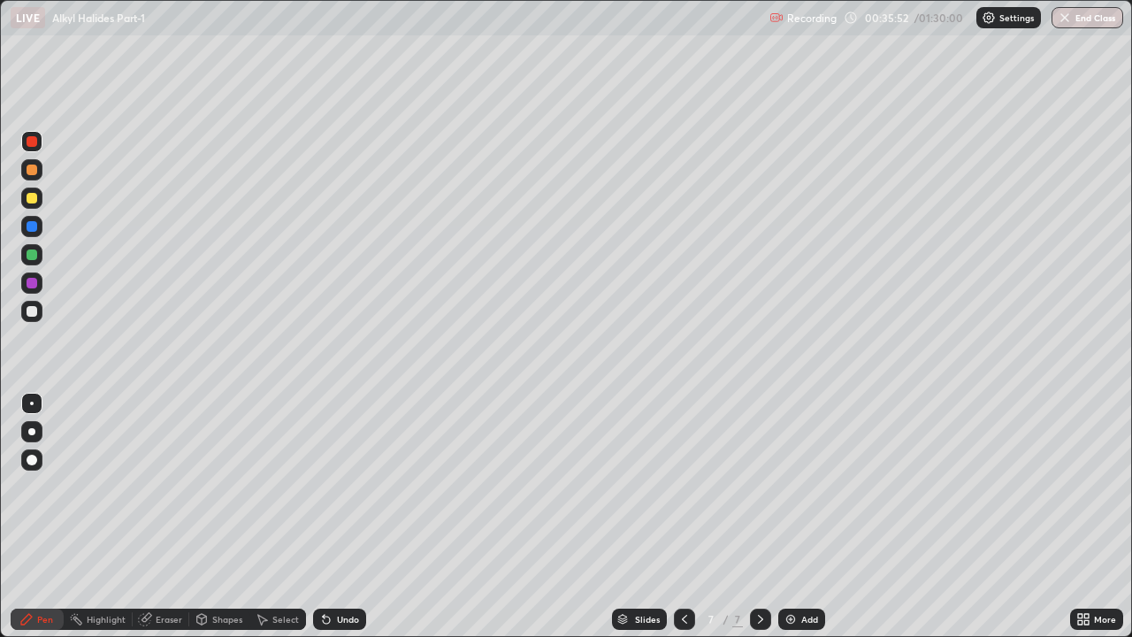
click at [791, 486] on img at bounding box center [790, 619] width 14 height 14
click at [27, 310] on div at bounding box center [32, 311] width 11 height 11
click at [33, 170] on div at bounding box center [32, 169] width 11 height 11
click at [35, 227] on div at bounding box center [32, 226] width 11 height 11
click at [797, 486] on div "Add" at bounding box center [801, 618] width 47 height 21
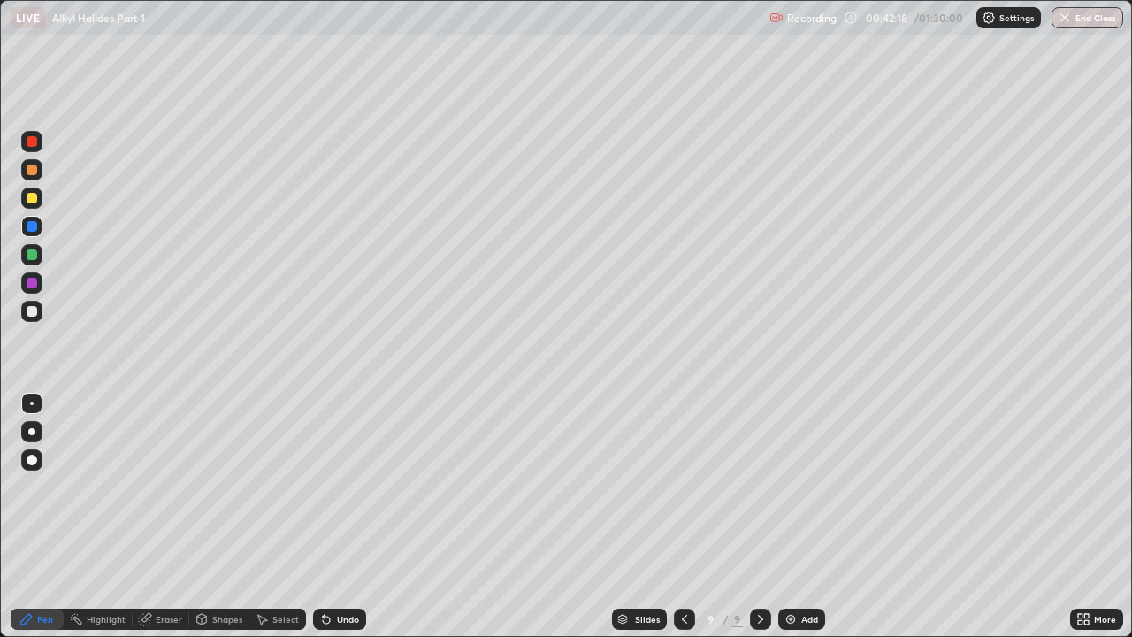
click at [33, 198] on div at bounding box center [32, 198] width 11 height 11
click at [171, 486] on div "Eraser" at bounding box center [161, 618] width 57 height 21
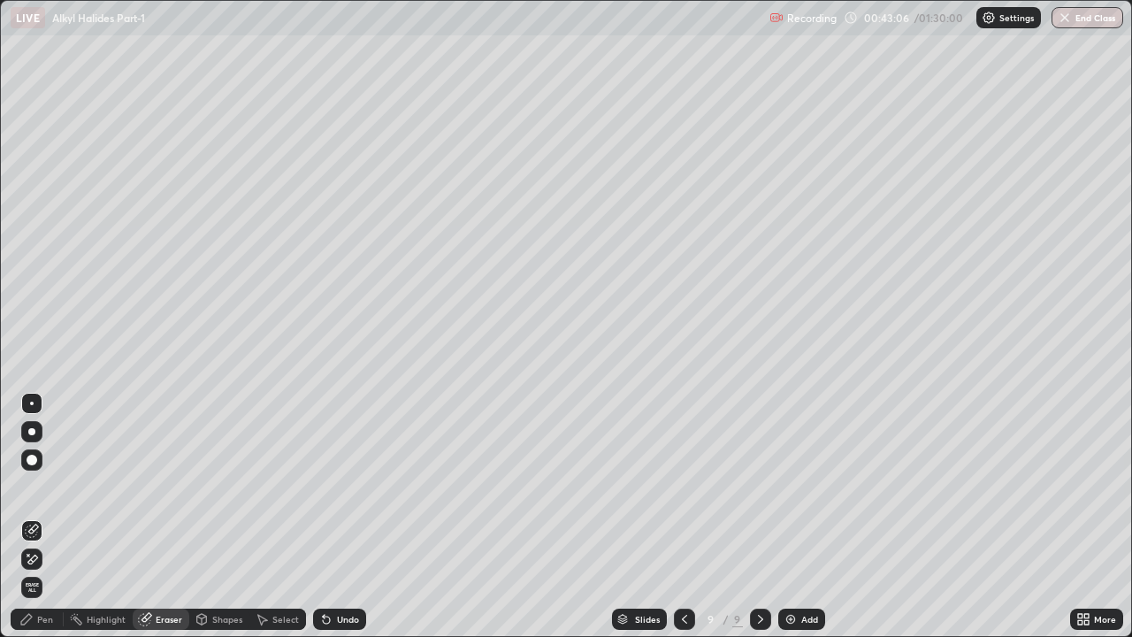
click at [52, 486] on div "Pen" at bounding box center [37, 618] width 53 height 21
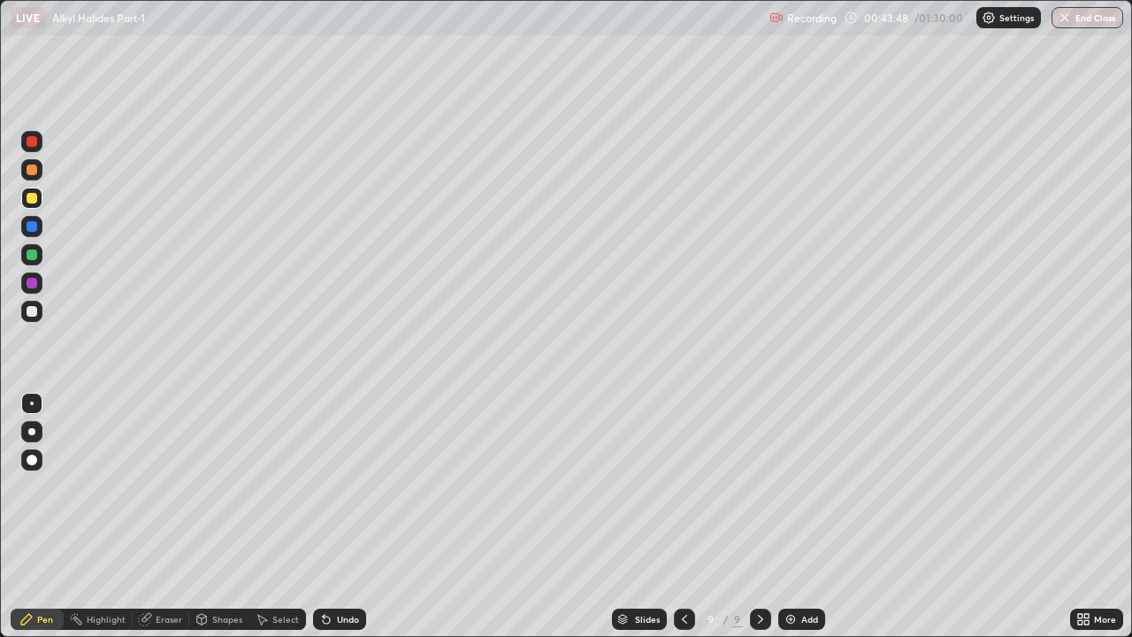
click at [42, 171] on div at bounding box center [31, 169] width 21 height 21
click at [35, 228] on div at bounding box center [32, 226] width 11 height 11
click at [684, 486] on icon at bounding box center [684, 618] width 5 height 9
click at [38, 198] on div at bounding box center [31, 197] width 21 height 21
click at [164, 486] on div "Eraser" at bounding box center [169, 618] width 27 height 9
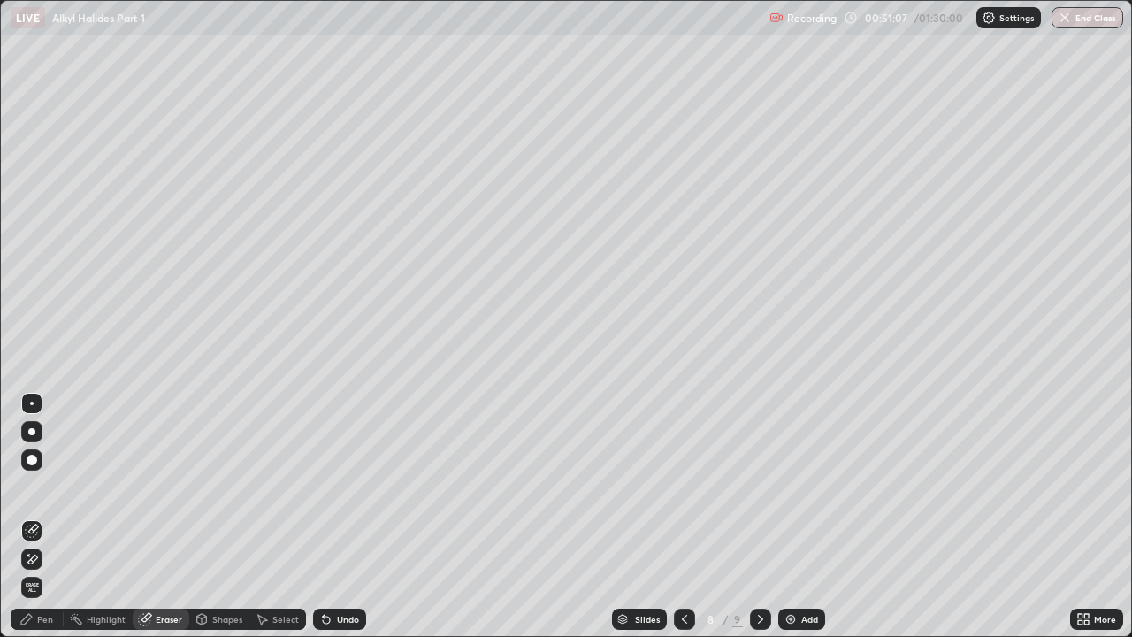
click at [50, 486] on div "Pen" at bounding box center [45, 618] width 16 height 9
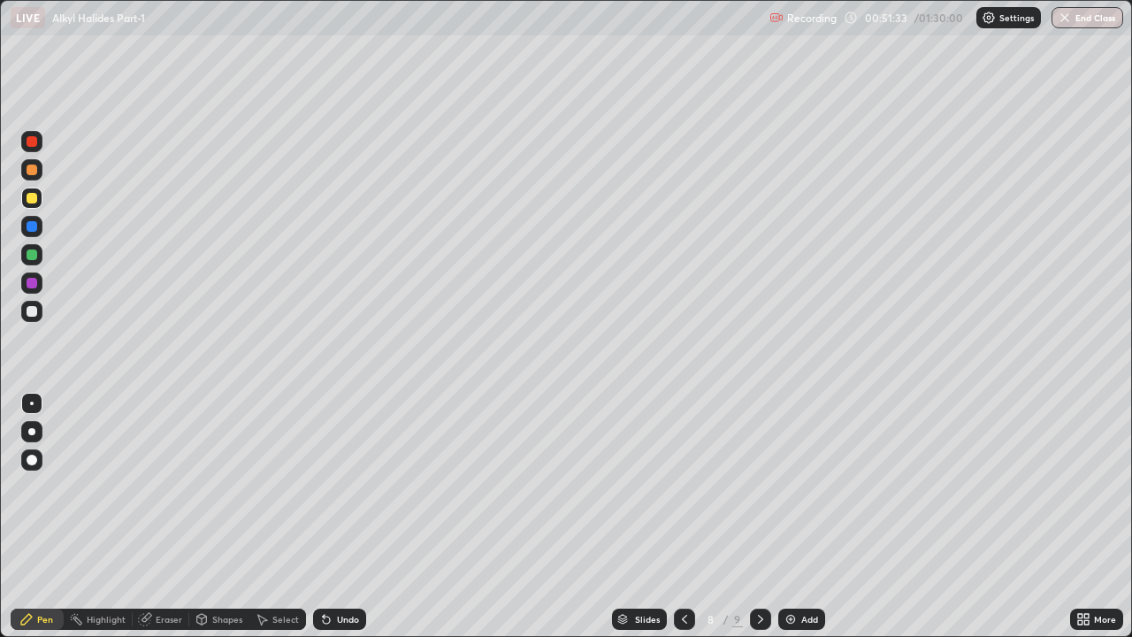
click at [163, 486] on div "Eraser" at bounding box center [169, 618] width 27 height 9
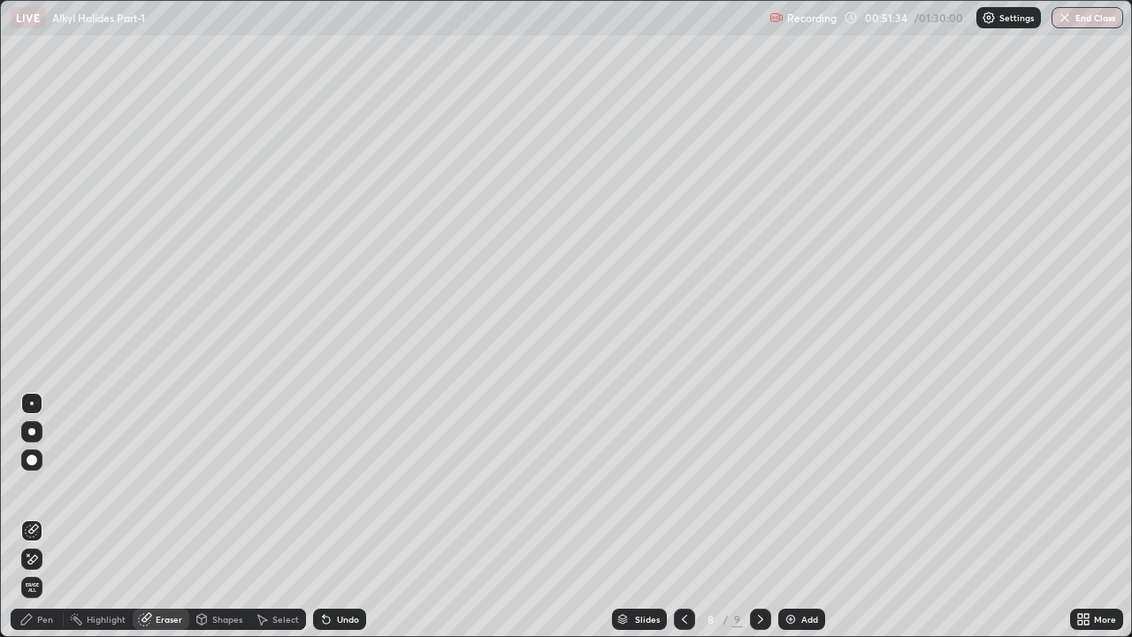
click at [43, 486] on div "Pen" at bounding box center [45, 618] width 16 height 9
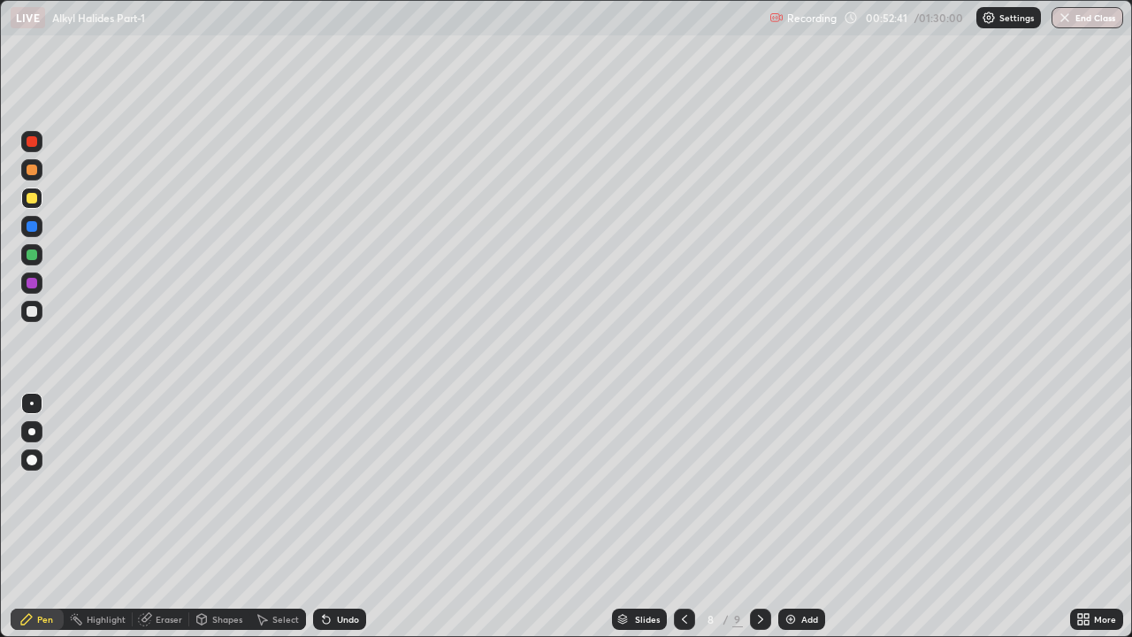
click at [31, 142] on div at bounding box center [32, 141] width 11 height 11
click at [759, 486] on icon at bounding box center [760, 619] width 14 height 14
click at [33, 198] on div at bounding box center [32, 198] width 11 height 11
click at [31, 167] on div at bounding box center [32, 169] width 11 height 11
click at [34, 195] on div at bounding box center [32, 198] width 11 height 11
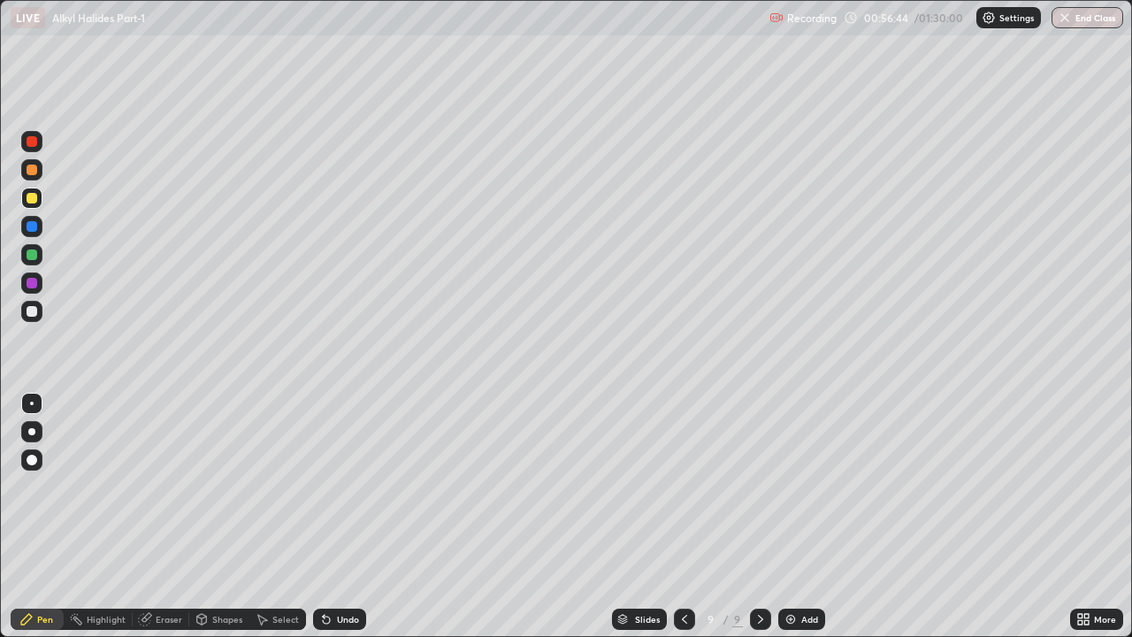
click at [36, 142] on div at bounding box center [32, 141] width 11 height 11
click at [41, 280] on div at bounding box center [31, 282] width 21 height 21
click at [798, 486] on div "Add" at bounding box center [801, 618] width 47 height 21
click at [38, 199] on div at bounding box center [31, 197] width 21 height 21
click at [33, 227] on div at bounding box center [32, 226] width 11 height 11
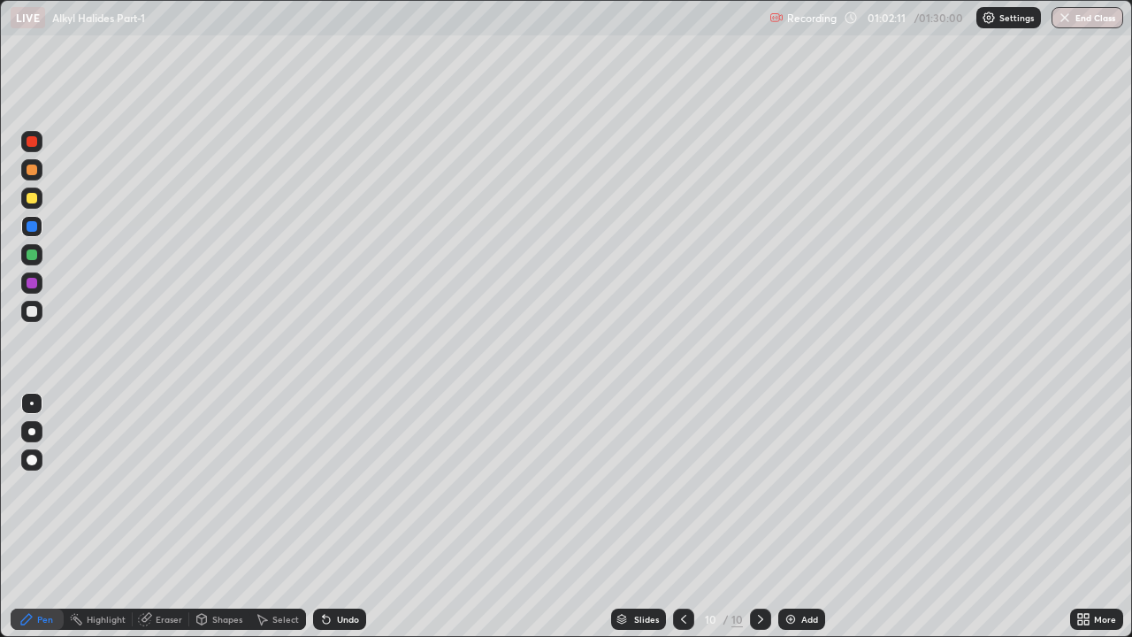
click at [34, 315] on div at bounding box center [32, 311] width 11 height 11
click at [156, 486] on div "Eraser" at bounding box center [161, 618] width 57 height 21
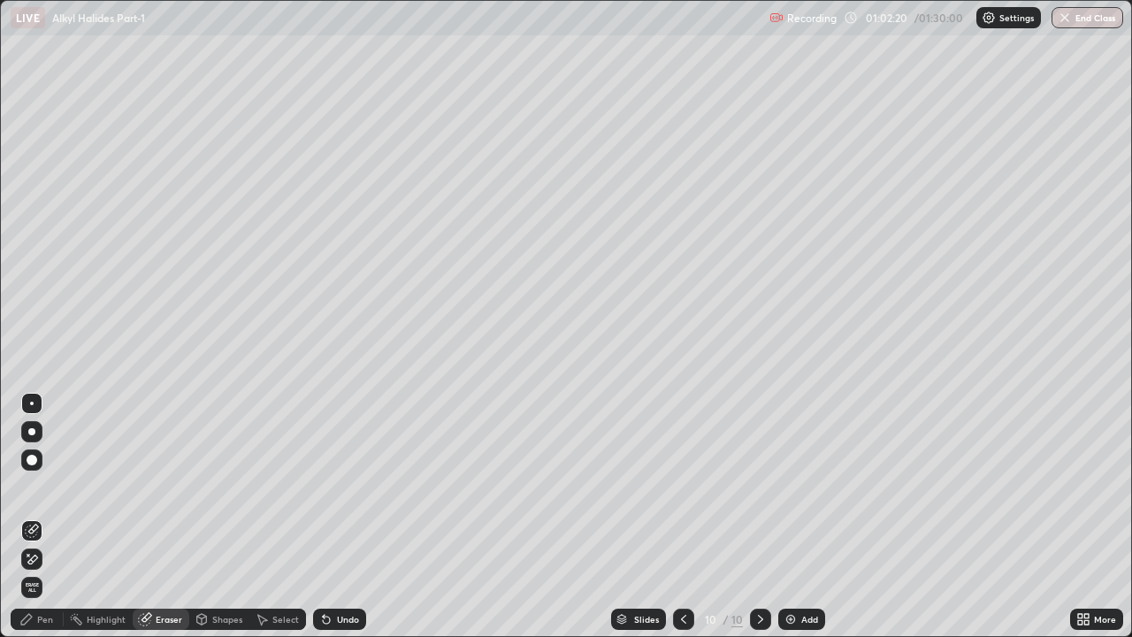
click at [37, 486] on div "Pen" at bounding box center [37, 618] width 53 height 21
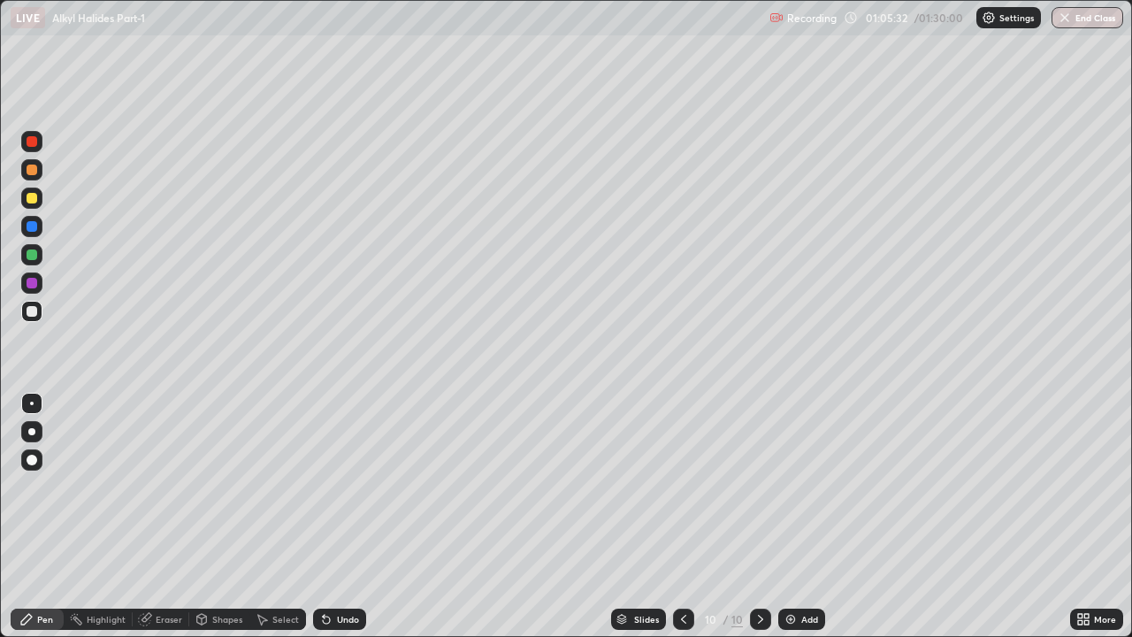
click at [798, 486] on div "Add" at bounding box center [801, 618] width 47 height 21
click at [41, 175] on div at bounding box center [31, 169] width 21 height 21
click at [33, 255] on div at bounding box center [32, 254] width 11 height 11
click at [800, 486] on div "Add" at bounding box center [801, 618] width 47 height 21
click at [41, 287] on div at bounding box center [31, 282] width 21 height 21
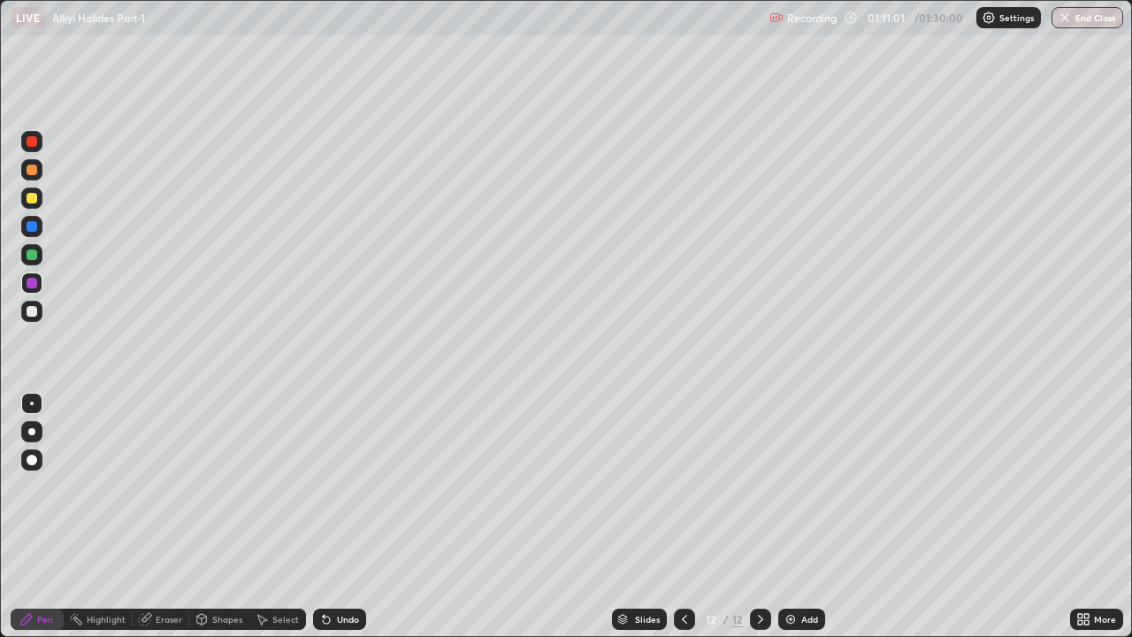
click at [41, 207] on div at bounding box center [31, 198] width 21 height 28
click at [35, 173] on div at bounding box center [32, 169] width 11 height 11
click at [683, 486] on icon at bounding box center [684, 619] width 14 height 14
click at [41, 145] on div at bounding box center [31, 141] width 21 height 21
click at [24, 309] on div at bounding box center [31, 311] width 21 height 21
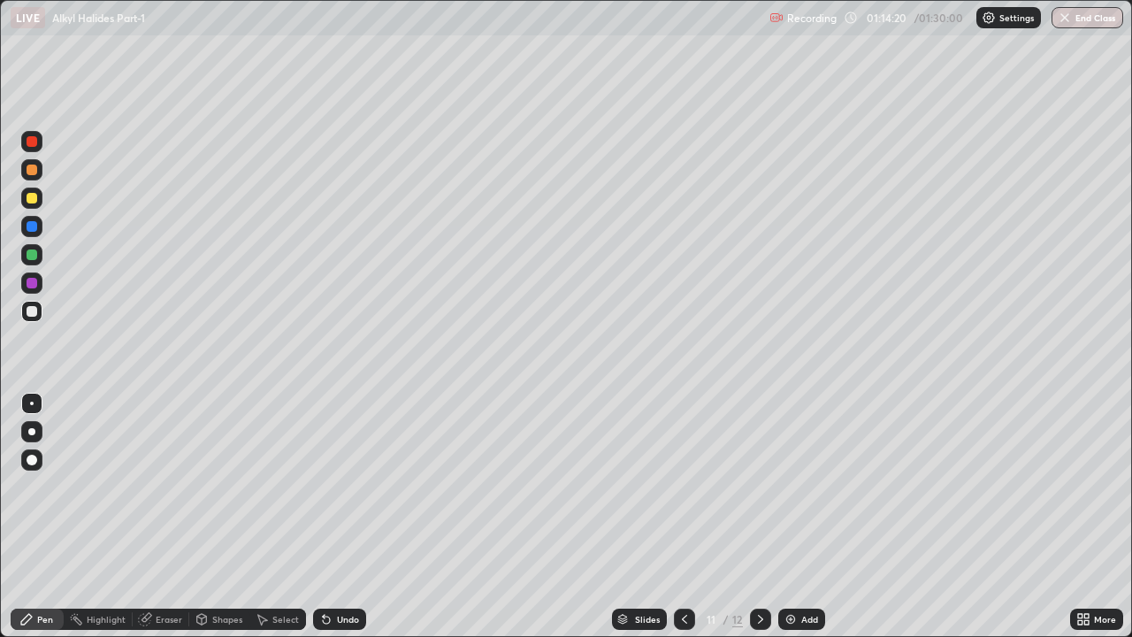
click at [803, 486] on div "Add" at bounding box center [809, 618] width 17 height 9
click at [33, 198] on div at bounding box center [32, 198] width 11 height 11
click at [29, 259] on div at bounding box center [32, 254] width 11 height 11
click at [34, 309] on div at bounding box center [32, 311] width 11 height 11
click at [34, 195] on div at bounding box center [32, 198] width 11 height 11
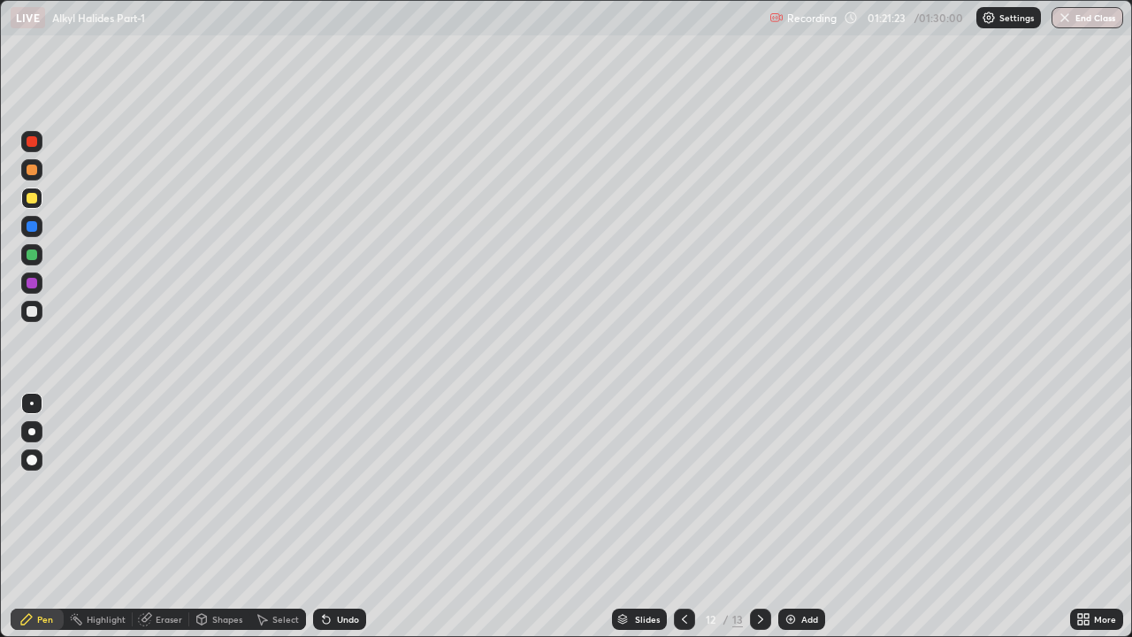
click at [801, 486] on div "Add" at bounding box center [809, 618] width 17 height 9
click at [36, 172] on div at bounding box center [32, 169] width 11 height 11
click at [40, 203] on div at bounding box center [31, 197] width 21 height 21
click at [1085, 18] on button "End Class" at bounding box center [1088, 17] width 70 height 21
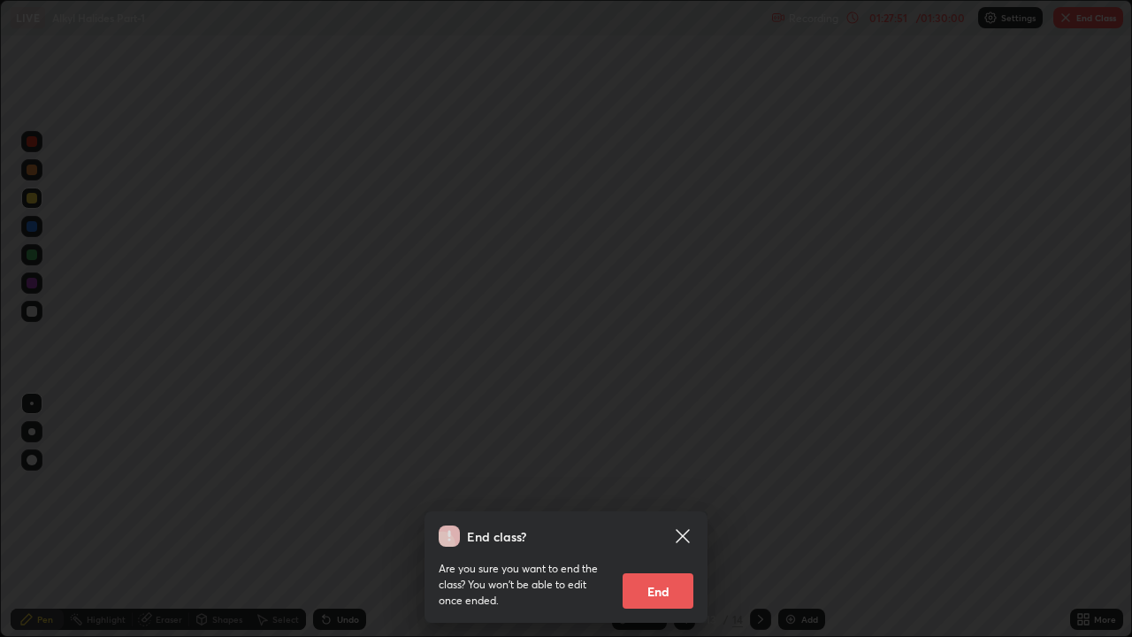
click at [660, 486] on button "End" at bounding box center [657, 590] width 71 height 35
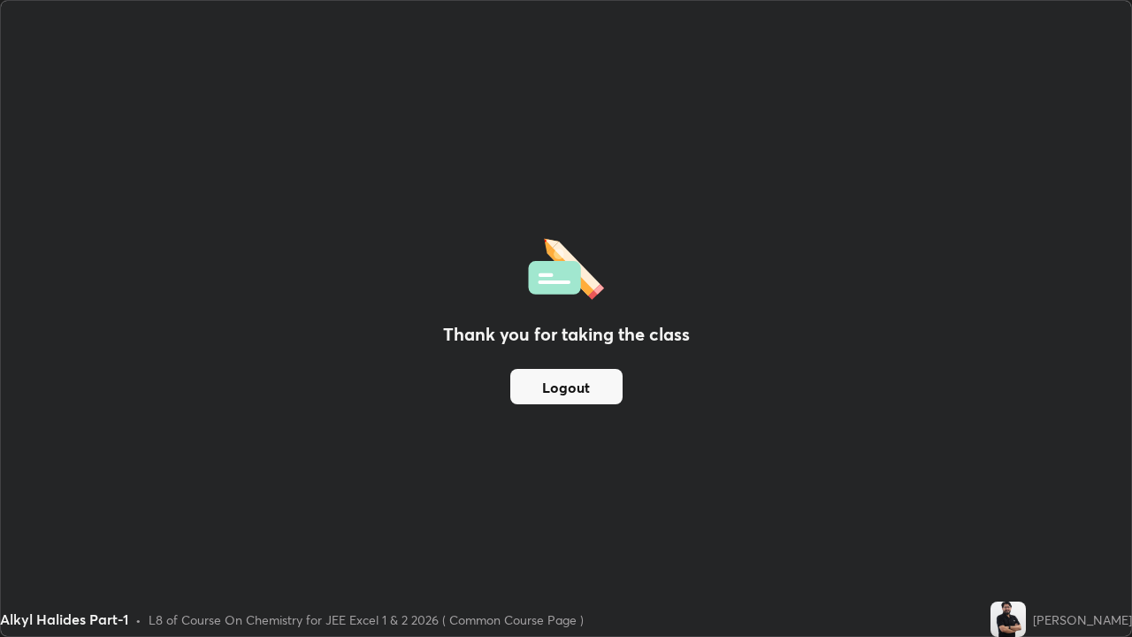
click at [567, 385] on button "Logout" at bounding box center [566, 386] width 112 height 35
